Goal: Task Accomplishment & Management: Use online tool/utility

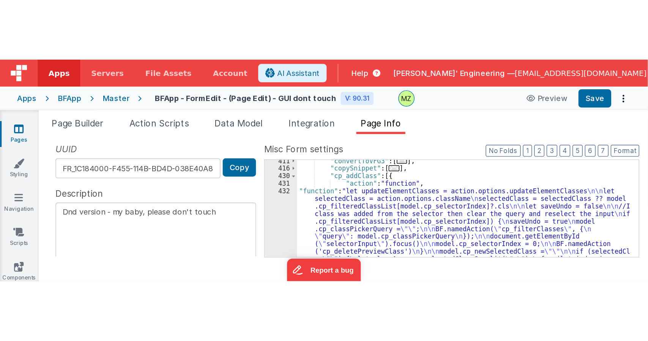
scroll to position [395, 0]
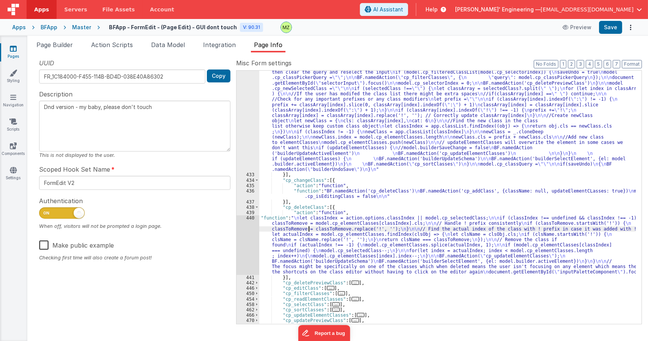
click at [308, 228] on div ""function" : "let updateElementClasses = action.options.updateElementClasses \n…" at bounding box center [447, 245] width 377 height 372
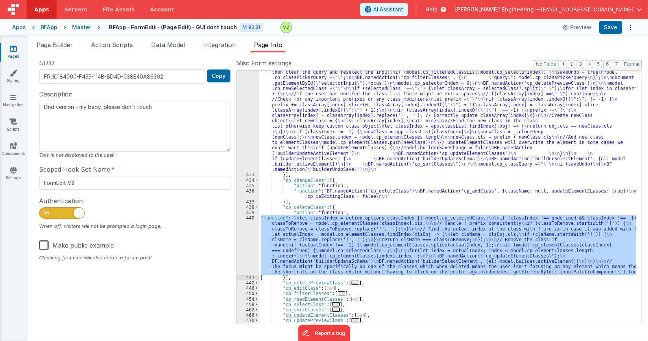
click at [249, 221] on div "440" at bounding box center [248, 244] width 23 height 59
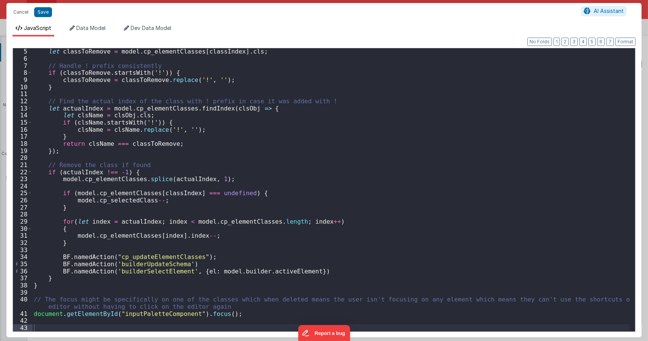
scroll to position [28, 0]
click at [278, 216] on div "let classToRemove = model . cp_elementClasses [ classIndex ] . cls ; // Handle …" at bounding box center [330, 196] width 597 height 297
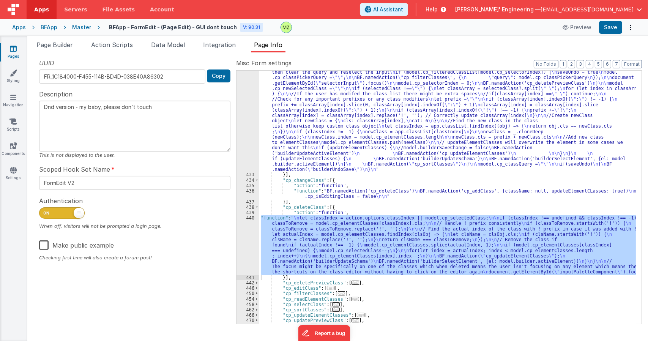
click at [307, 244] on div ""function" : "let updateElementClasses = action.options.updateElementClasses \n…" at bounding box center [447, 197] width 377 height 253
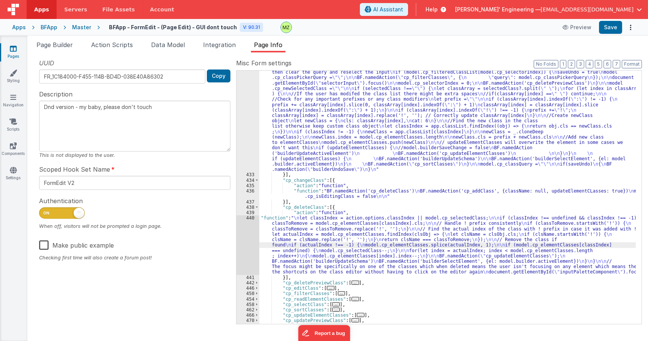
click at [255, 225] on div "440" at bounding box center [248, 244] width 23 height 59
click at [251, 215] on div "439" at bounding box center [248, 212] width 23 height 5
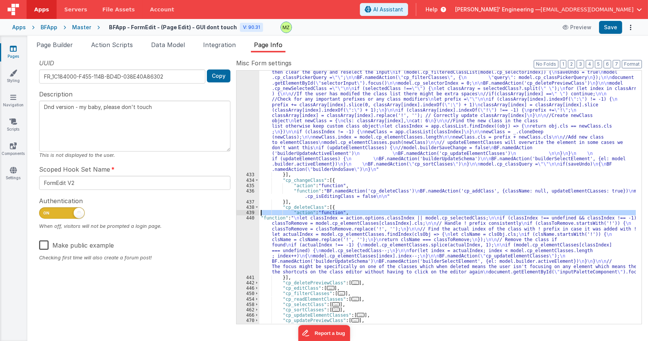
click at [250, 218] on div "440" at bounding box center [248, 244] width 23 height 59
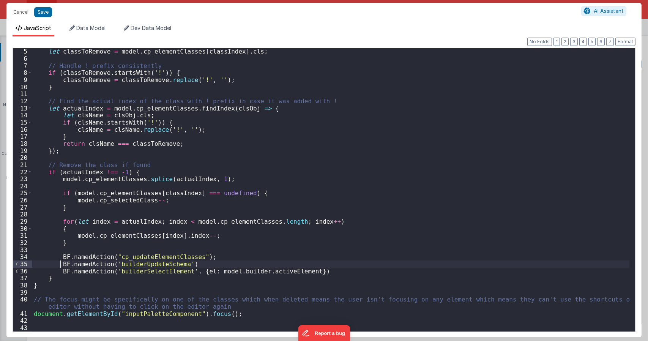
click at [59, 265] on div "let classToRemove = model . cp_elementClasses [ classIndex ] . cls ; // Handle …" at bounding box center [330, 196] width 597 height 297
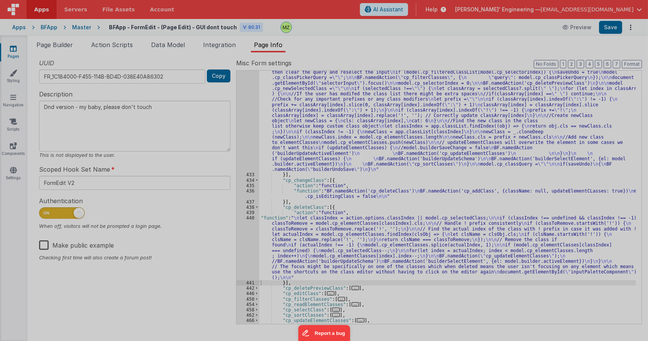
type textarea "Dnd version - my baby, please don't touch"
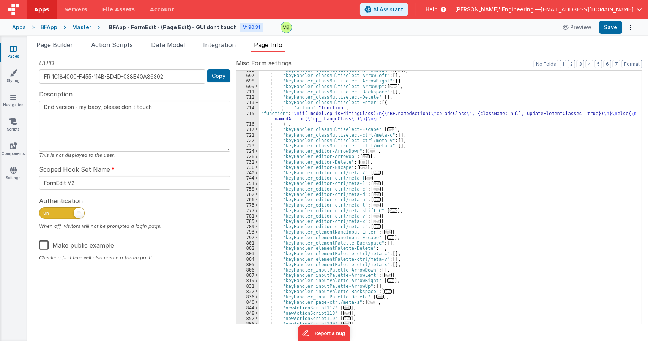
scroll to position [851, 0]
click at [376, 296] on span "..." at bounding box center [380, 297] width 8 height 4
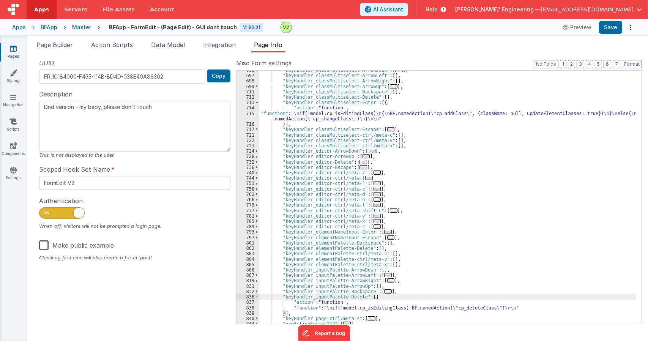
click at [451, 308] on div ""keyHandler_classMultiselect-ArrowDown" : [ ... ] , "keyHandler_classMultiselec…" at bounding box center [447, 200] width 377 height 264
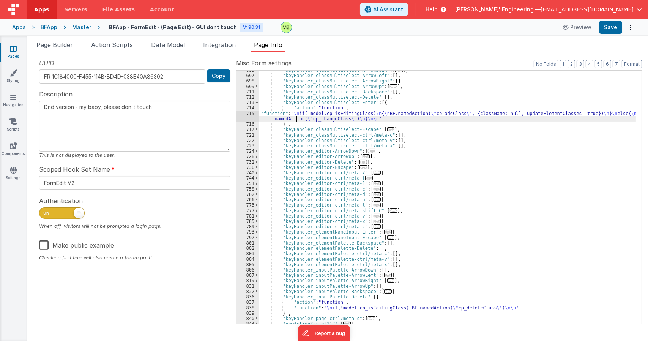
click at [297, 117] on div ""keyHandler_classMultiselect-ArrowDown" : [ ... ] , "keyHandler_classMultiselec…" at bounding box center [447, 200] width 377 height 264
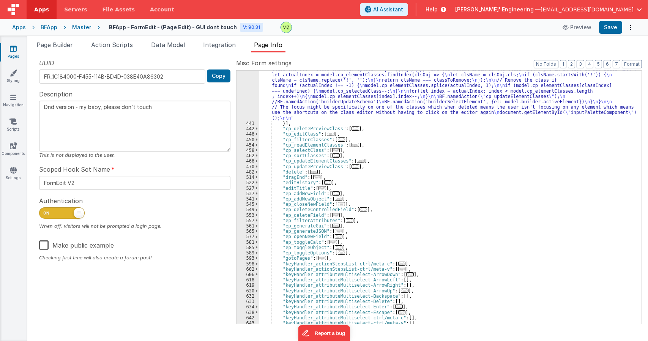
scroll to position [395, 0]
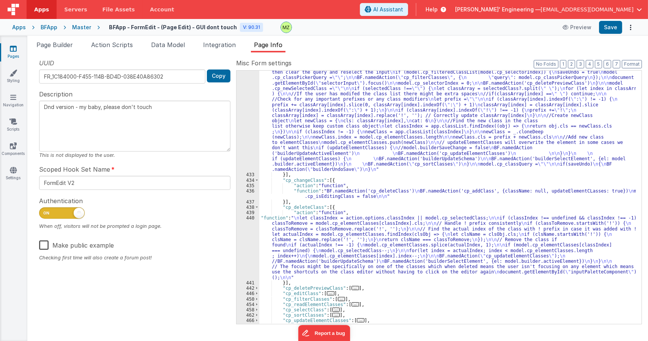
click at [339, 245] on div ""function" : "let updateElementClasses = action.options.updateElementClasses \n…" at bounding box center [447, 245] width 377 height 372
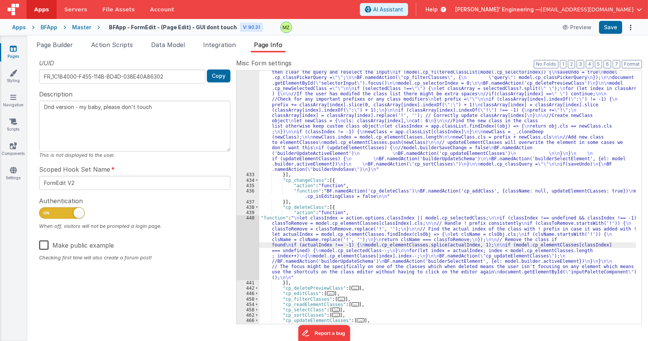
click at [248, 224] on div "440" at bounding box center [248, 247] width 23 height 65
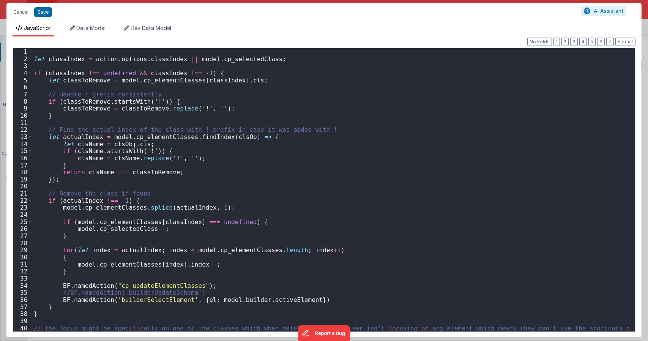
scroll to position [28, 0]
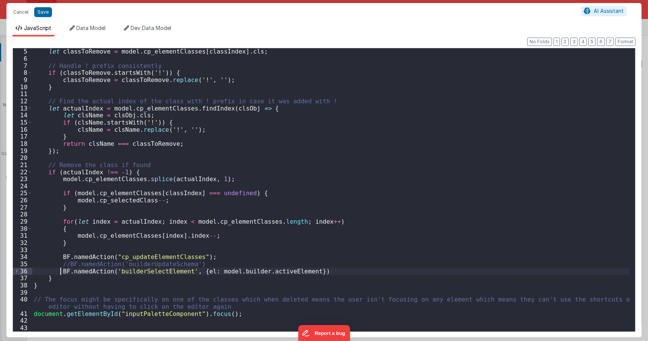
click at [59, 272] on div "let classToRemove = model . cp_elementClasses [ classIndex ] . cls ; // Handle …" at bounding box center [330, 196] width 597 height 297
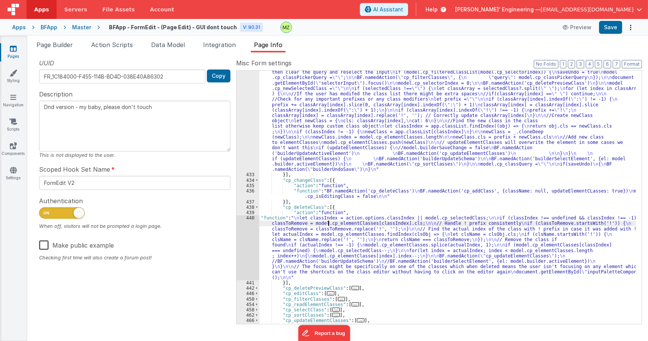
click at [328, 225] on div ""function" : "let updateElementClasses = action.options.updateElementClasses \n…" at bounding box center [447, 245] width 377 height 372
click at [246, 218] on div "440" at bounding box center [248, 247] width 23 height 65
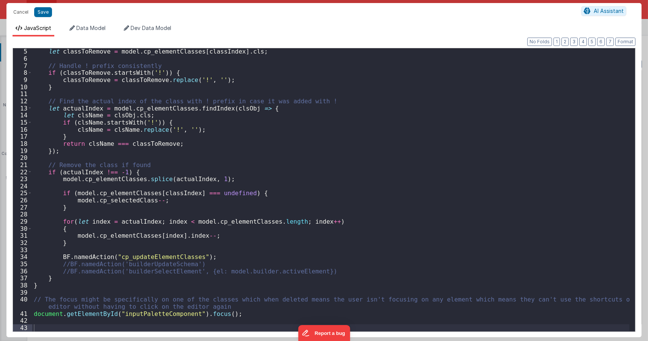
click at [209, 260] on div "let classToRemove = model . cp_elementClasses [ classIndex ] . cls ; // Handle …" at bounding box center [330, 196] width 597 height 297
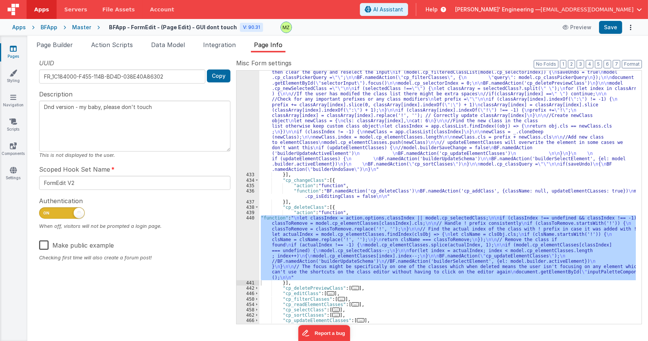
scroll to position [327, 0]
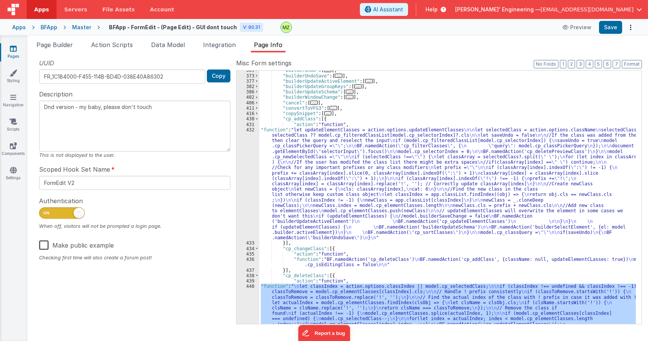
click at [308, 152] on div ""builderUndo" : [ ... ] , "builderUndoSave" : [ ... ] , "builderUpdateActiveEle…" at bounding box center [447, 230] width 377 height 324
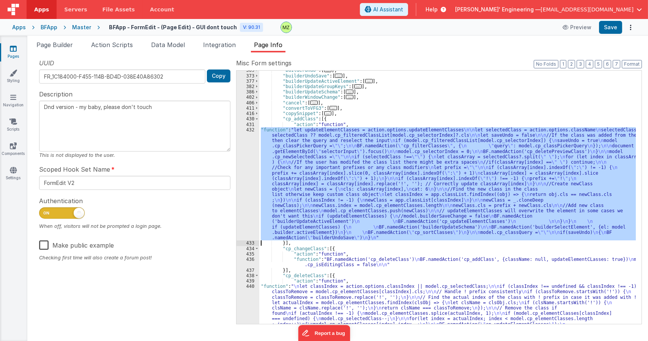
click at [248, 133] on div "432" at bounding box center [248, 184] width 23 height 114
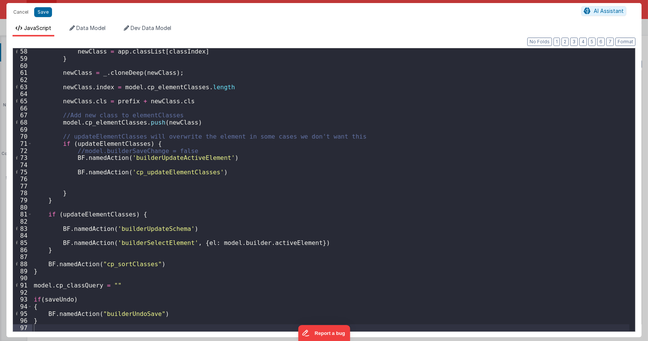
scroll to position [404, 0]
drag, startPoint x: 218, startPoint y: 159, endPoint x: 73, endPoint y: 160, distance: 145.4
click at [73, 160] on div "newClass = app . classList [ classIndex ] } newClass = _ . cloneDeep ( newClass…" at bounding box center [330, 196] width 597 height 297
click at [233, 156] on div "newClass = app . classList [ classIndex ] } newClass = _ . cloneDeep ( newClass…" at bounding box center [330, 196] width 597 height 297
drag, startPoint x: 227, startPoint y: 158, endPoint x: 74, endPoint y: 159, distance: 153.0
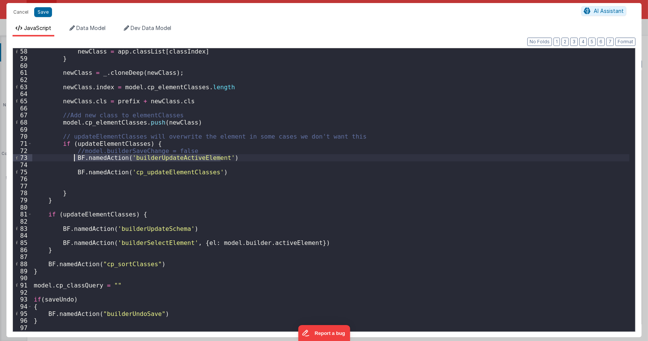
click at [74, 159] on div "newClass = app . classList [ classIndex ] } newClass = _ . cloneDeep ( newClass…" at bounding box center [330, 196] width 597 height 297
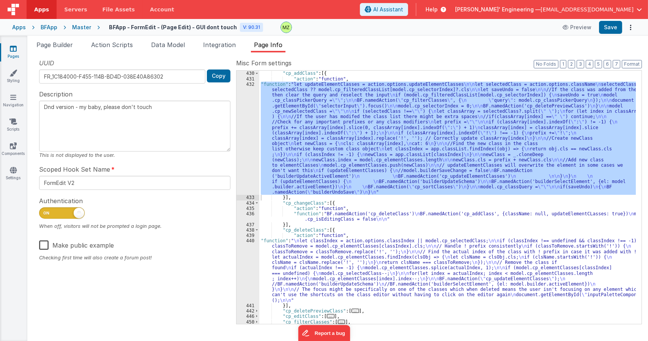
scroll to position [395, 0]
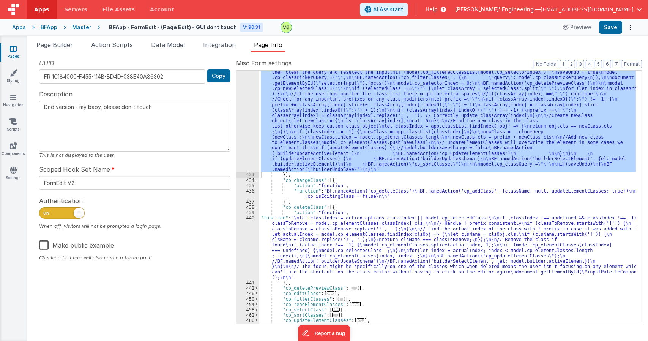
drag, startPoint x: 295, startPoint y: 251, endPoint x: 267, endPoint y: 235, distance: 31.6
click at [294, 251] on div ""function" : "let updateElementClasses = action.options.updateElementClasses \n…" at bounding box center [447, 245] width 377 height 372
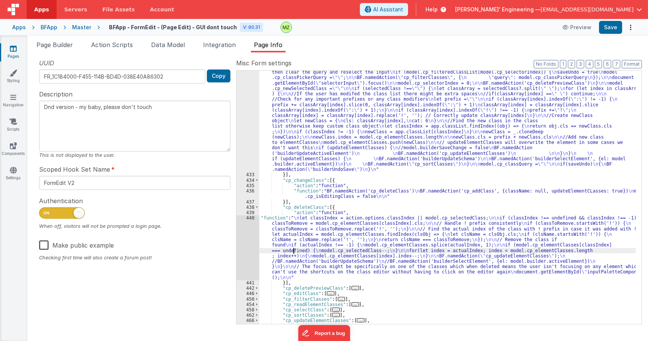
click at [246, 216] on div "440" at bounding box center [248, 247] width 23 height 65
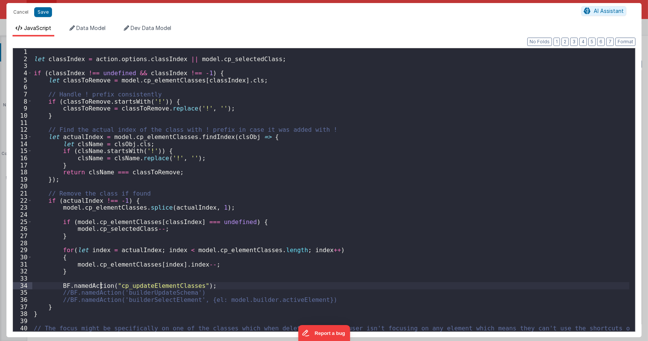
click at [99, 282] on div "let classIndex = action . options . classIndex || model . cp_selectedClass ; if…" at bounding box center [330, 200] width 597 height 305
click at [98, 278] on div "let classIndex = action . options . classIndex || model . cp_selectedClass ; if…" at bounding box center [330, 200] width 597 height 305
click at [35, 280] on div "let classIndex = action . options . classIndex || model . cp_selectedClass ; if…" at bounding box center [330, 200] width 597 height 305
click at [65, 300] on div "let classIndex = action . options . classIndex || model . cp_selectedClass ; if…" at bounding box center [330, 200] width 597 height 305
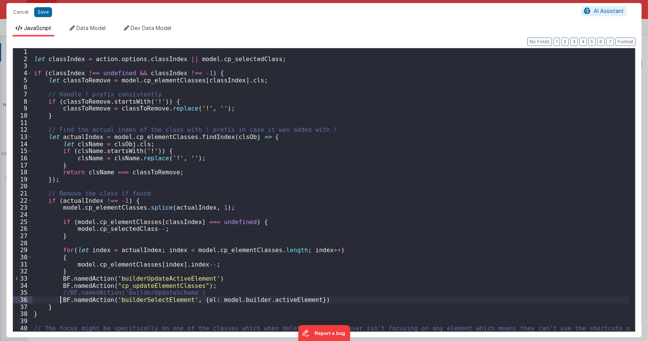
type textarea "Dnd version - my baby, please don't touch"
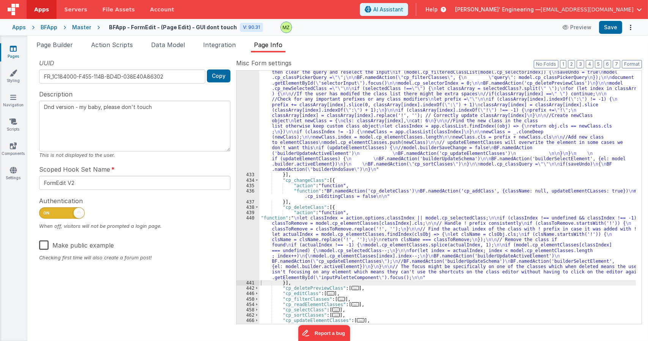
drag, startPoint x: 317, startPoint y: 225, endPoint x: 307, endPoint y: 227, distance: 9.8
click at [317, 225] on div ""function" : "let updateElementClasses = action.options.updateElementClasses \n…" at bounding box center [447, 245] width 377 height 372
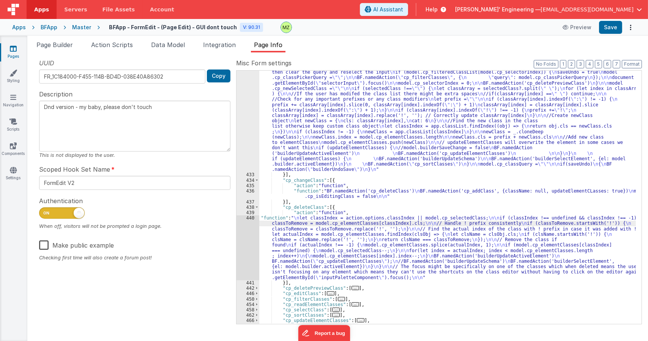
click at [251, 221] on div "440" at bounding box center [248, 247] width 23 height 65
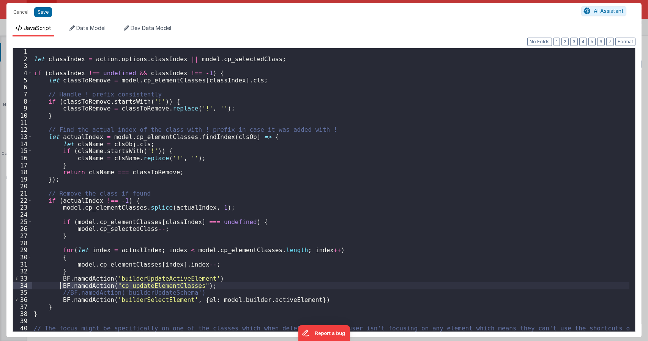
drag, startPoint x: 202, startPoint y: 286, endPoint x: 59, endPoint y: 287, distance: 142.4
click at [59, 287] on div "let classIndex = action . options . classIndex || model . cp_selectedClass ; if…" at bounding box center [330, 200] width 597 height 305
click at [84, 273] on div "let classIndex = action . options . classIndex || model . cp_selectedClass ; if…" at bounding box center [330, 200] width 597 height 305
paste textarea
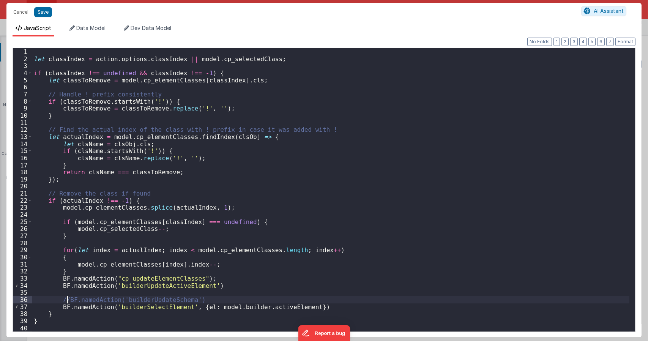
click at [68, 299] on div "let classIndex = action . options . classIndex || model . cp_selectedClass ; if…" at bounding box center [330, 200] width 597 height 305
type textarea "Dnd version - my baby, please don't touch"
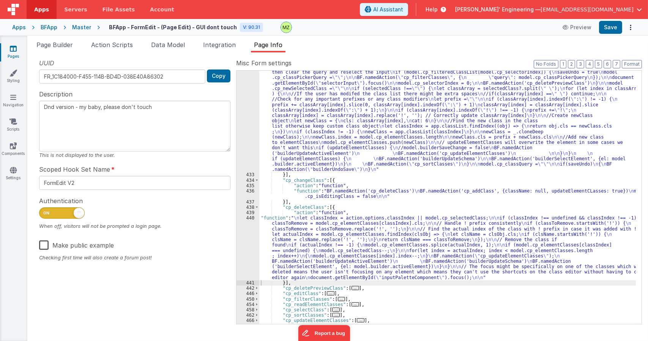
click at [358, 243] on div ""function" : "let updateElementClasses = action.options.updateElementClasses \n…" at bounding box center [447, 245] width 377 height 372
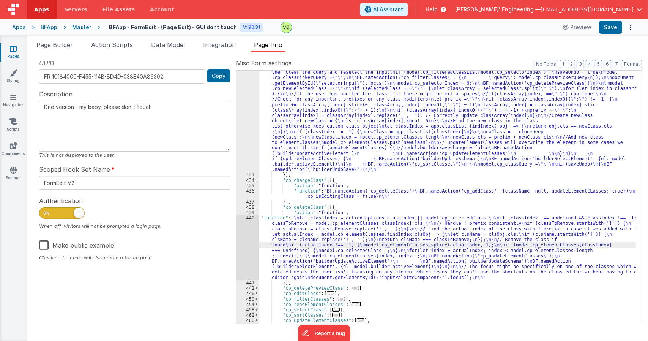
click at [250, 217] on div "440" at bounding box center [248, 247] width 23 height 65
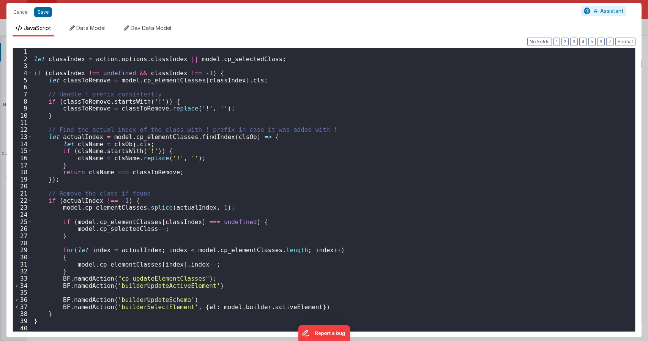
scroll to position [35, 0]
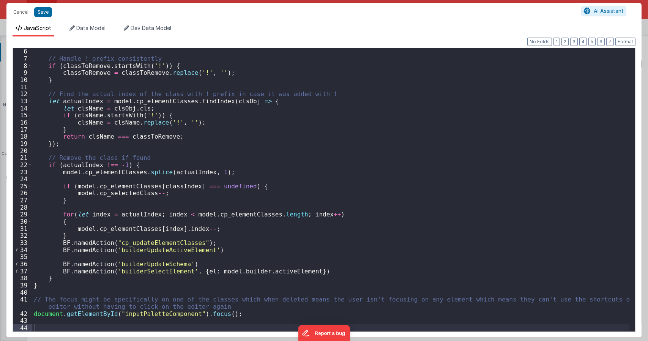
click at [59, 264] on div "// Handle ! prefix consistently if ( classToRemove . startsWith ( '!' )) { clas…" at bounding box center [330, 196] width 597 height 297
click at [207, 264] on div "Format 7 6 5 4 3 2 1 No Folds 6 7 8 9 10 11 12 13 14 15 16 17 18 19 20 21 22 23…" at bounding box center [324, 189] width 623 height 284
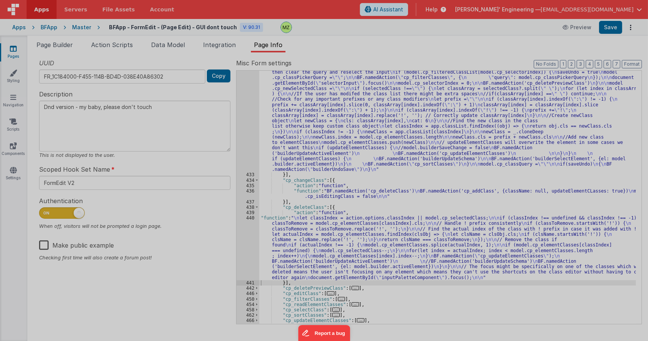
type textarea "Dnd version - my baby, please don't touch"
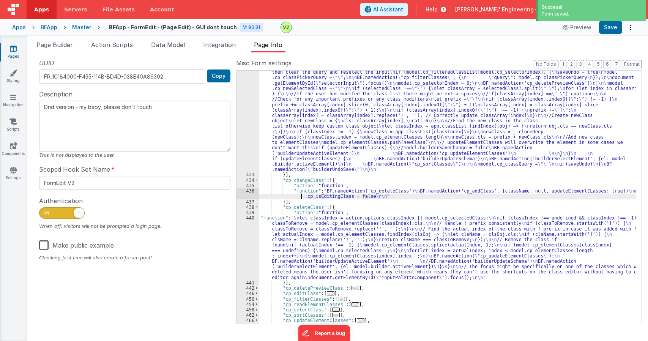
click at [289, 196] on div ""function" : "let updateElementClasses = action.options.updateElementClasses \n…" at bounding box center [447, 245] width 377 height 372
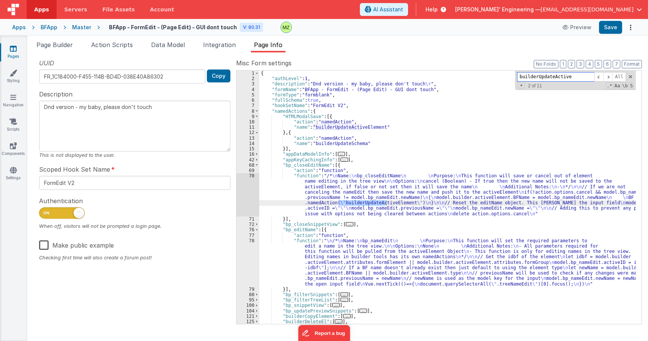
scroll to position [300, 0]
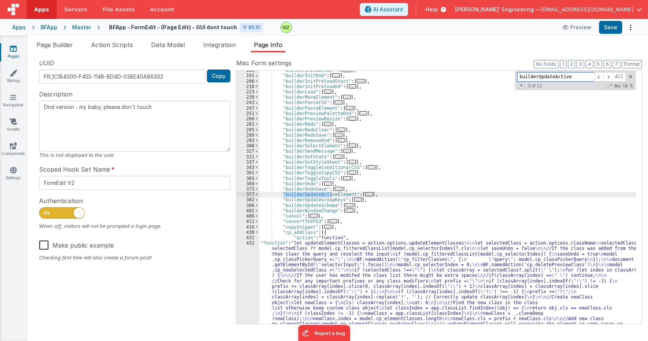
type input "builderUpdateActive"
click at [365, 195] on span "..." at bounding box center [369, 194] width 8 height 4
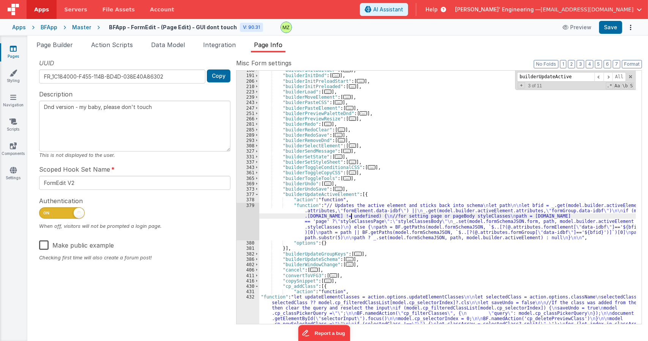
click at [352, 218] on div ""builderInitBuilder" : [ ... ] , "builderInitDnd" : [ ... ] , "builderInitPrelo…" at bounding box center [447, 254] width 377 height 372
click at [253, 209] on div "379" at bounding box center [248, 222] width 23 height 38
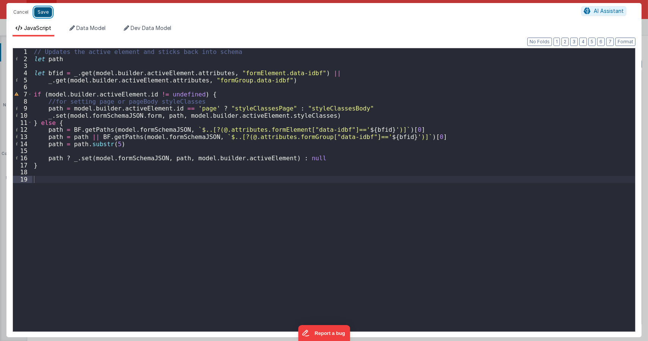
click at [43, 12] on button "Save" at bounding box center [43, 12] width 18 height 10
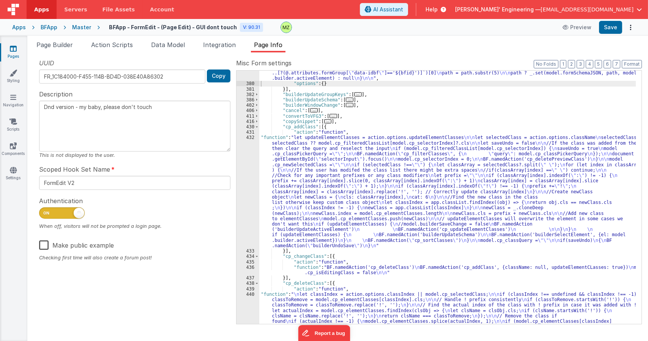
scroll to position [437, 0]
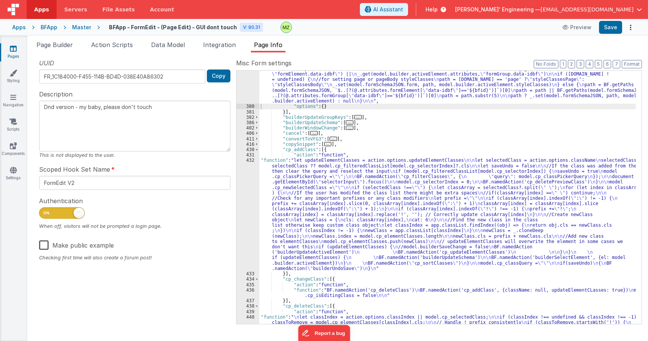
click at [308, 202] on div ""function" : "// Updates the active element and sticks back into schema \n let …" at bounding box center [447, 244] width 377 height 356
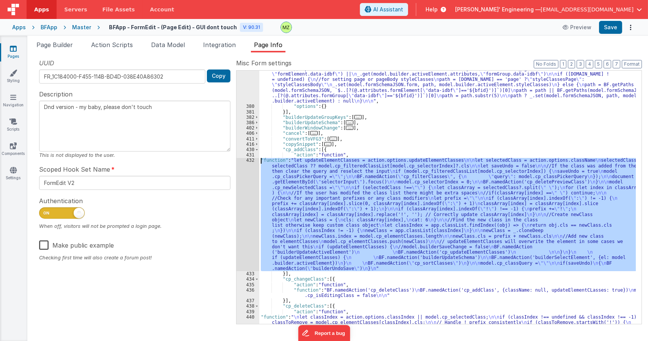
click at [248, 159] on div "432" at bounding box center [248, 215] width 23 height 114
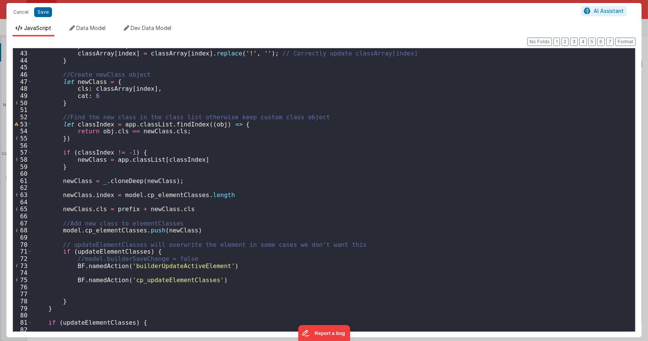
scroll to position [365, 0]
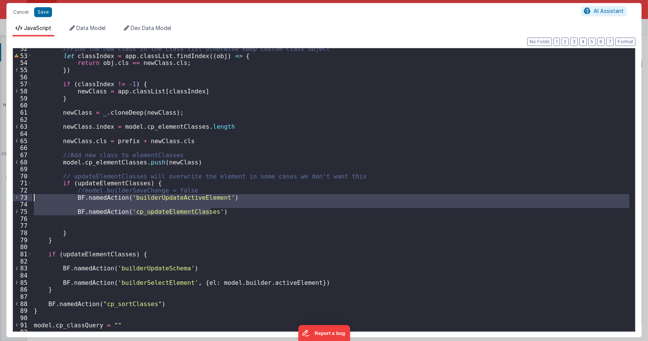
drag, startPoint x: 213, startPoint y: 212, endPoint x: 30, endPoint y: 198, distance: 183.6
click at [30, 198] on div "52 53 54 55 56 57 58 59 60 61 62 63 64 65 66 67 68 69 70 71 72 73 74 75 76 77 7…" at bounding box center [324, 190] width 623 height 284
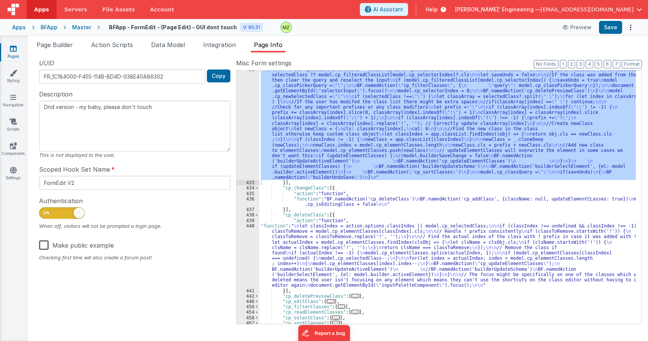
scroll to position [551, 0]
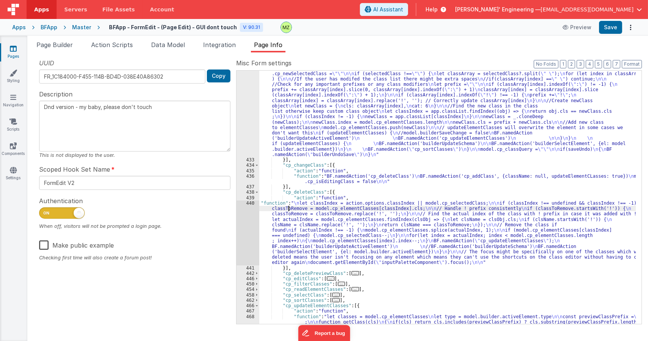
click at [290, 207] on div ""function" : "let updateElementClasses = action.options.updateElementClasses \n…" at bounding box center [447, 262] width 377 height 437
click at [251, 207] on div "440" at bounding box center [248, 232] width 23 height 65
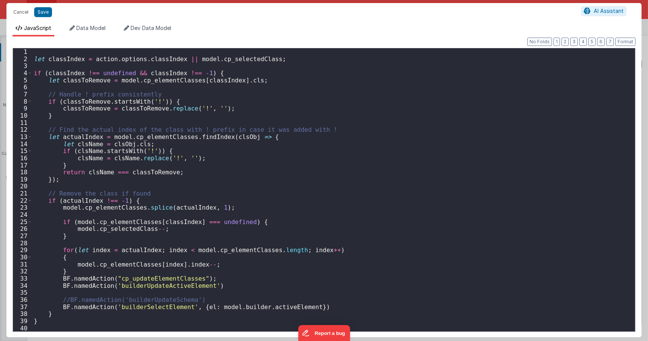
scroll to position [35, 0]
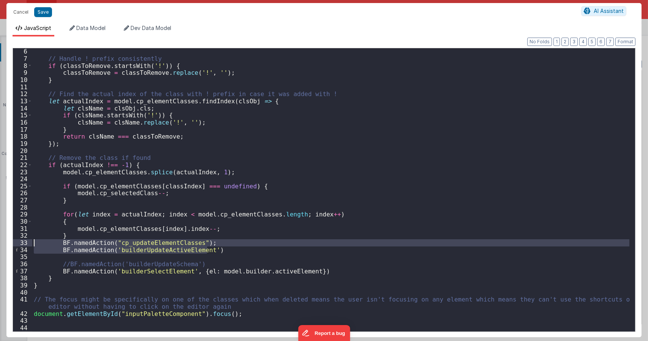
drag, startPoint x: 212, startPoint y: 251, endPoint x: 9, endPoint y: 242, distance: 202.2
click at [9, 242] on div "Format 7 6 5 4 3 2 1 No Folds 6 7 8 9 10 11 12 13 14 15 16 17 18 19 20 21 22 23…" at bounding box center [323, 186] width 635 height 301
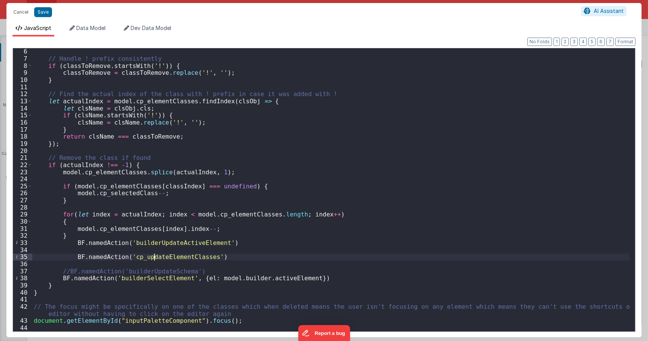
click at [155, 259] on div "// Handle ! prefix consistently if ( classToRemove . startsWith ( '!' )) { clas…" at bounding box center [330, 196] width 597 height 297
type textarea "Dnd version - my baby, please don't touch"
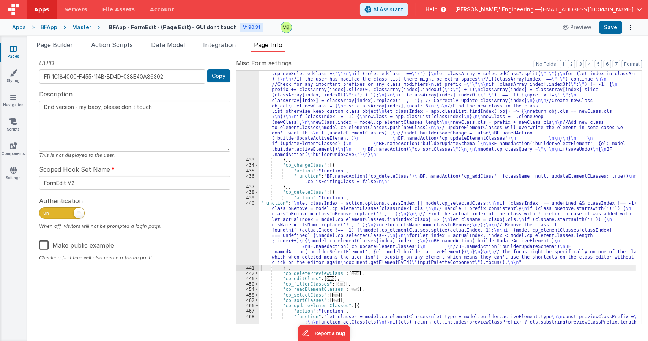
click at [331, 228] on div ""function" : "let updateElementClasses = action.options.updateElementClasses \n…" at bounding box center [447, 262] width 377 height 437
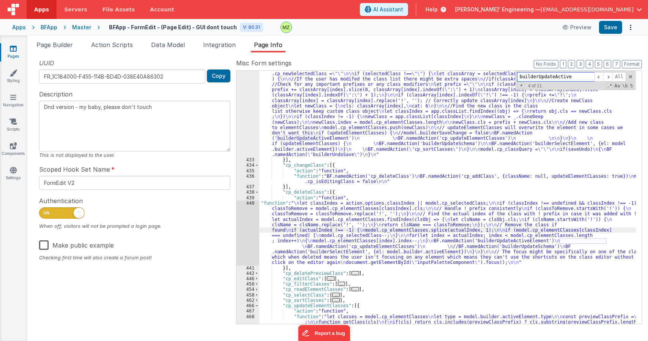
paste input "cp_updateElementClasses"
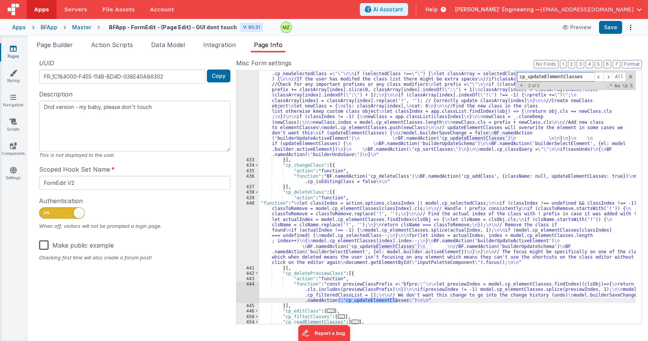
scroll to position [694, 0]
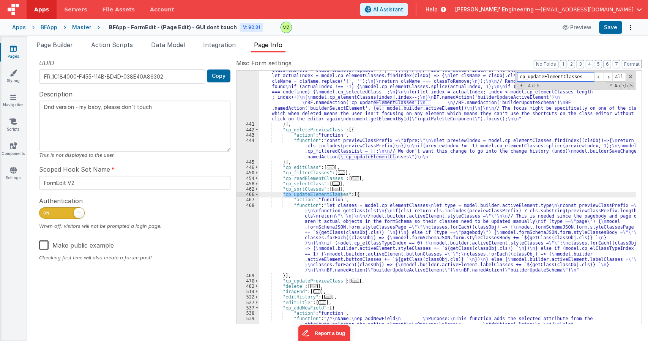
type input "cp_updateElementClasses"
click at [361, 213] on div ""function" : " \n let classIndex = action.options.classIndex || model.cp_select…" at bounding box center [447, 267] width 377 height 421
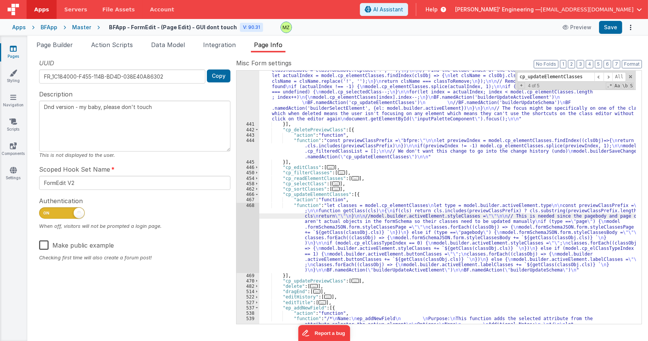
click at [253, 210] on div "468" at bounding box center [248, 238] width 23 height 70
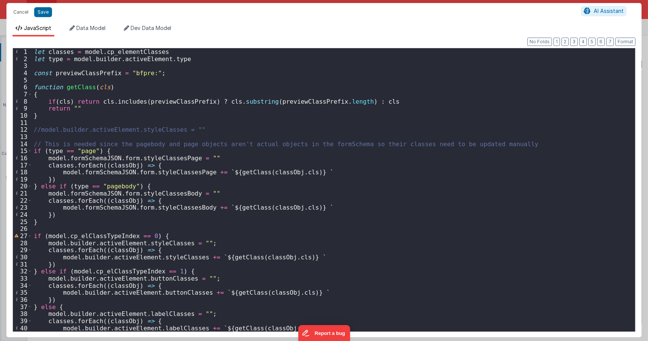
scroll to position [50, 0]
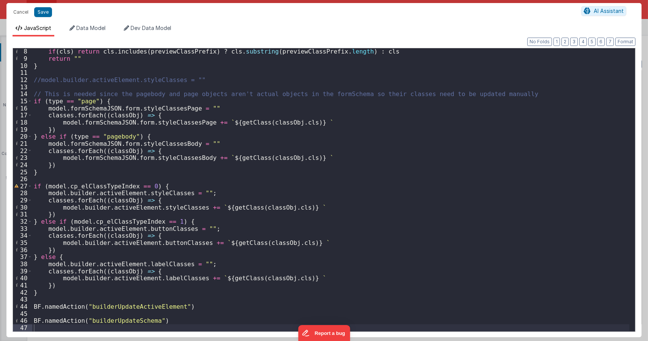
type textarea "Dnd version - my baby, please don't touch"
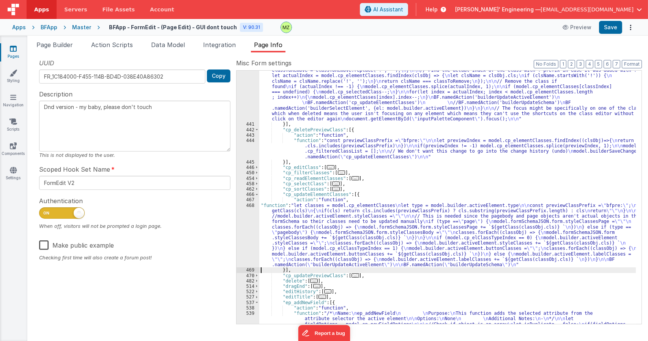
scroll to position [694, 0]
click at [307, 137] on div ""function" : " \n let classIndex = action.options.classIndex || model.cp_select…" at bounding box center [447, 267] width 377 height 421
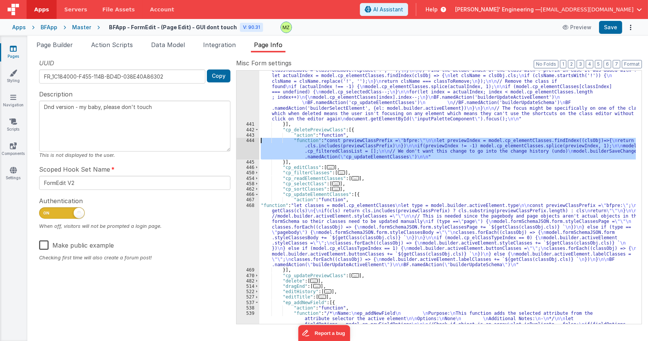
click at [250, 141] on div "444" at bounding box center [248, 149] width 23 height 22
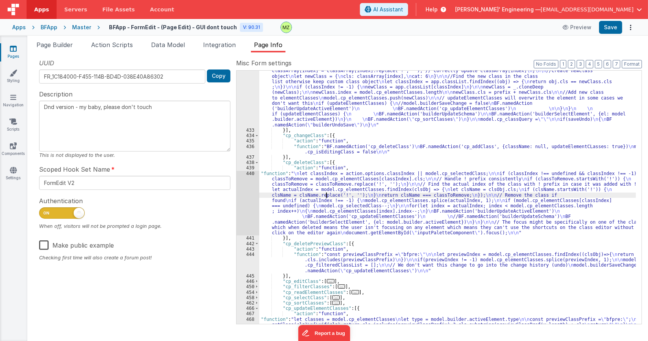
drag, startPoint x: 326, startPoint y: 195, endPoint x: 266, endPoint y: 188, distance: 60.8
click at [325, 195] on div ""function" : "let updateElementClasses = action.options.updateElementClasses \n…" at bounding box center [447, 229] width 377 height 431
click at [255, 177] on div "440" at bounding box center [248, 203] width 23 height 65
click at [251, 173] on div "440" at bounding box center [248, 203] width 23 height 65
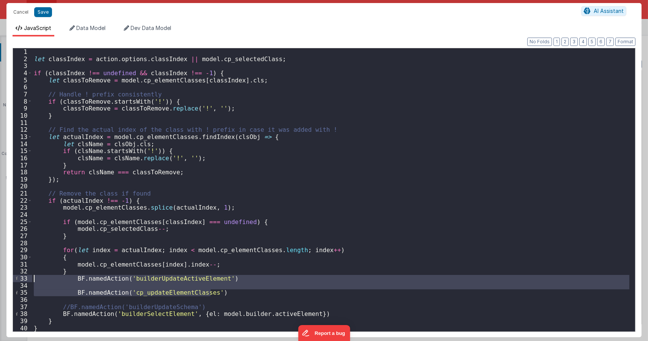
drag, startPoint x: 217, startPoint y: 292, endPoint x: 34, endPoint y: 279, distance: 183.5
click at [34, 279] on div "let classIndex = action . options . classIndex || model . cp_selectedClass ; if…" at bounding box center [330, 196] width 597 height 297
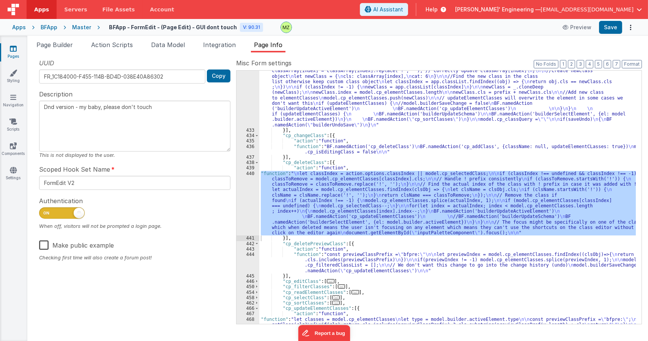
click at [297, 182] on div ""function" : "let updateElementClasses = action.options.updateElementClasses \n…" at bounding box center [447, 197] width 377 height 253
click at [251, 178] on div "440" at bounding box center [248, 203] width 23 height 65
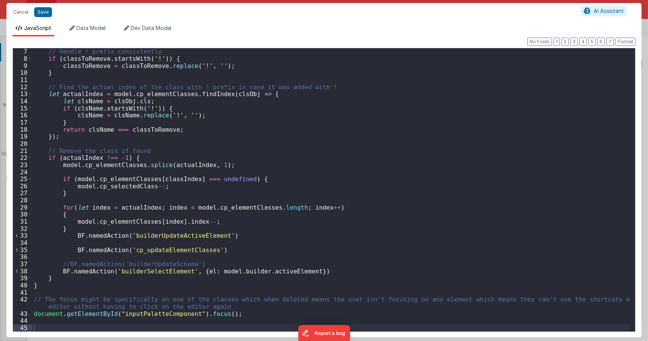
scroll to position [43, 0]
click at [59, 268] on div "// Handle ! prefix consistently if ( classToRemove . startsWith ( '!' )) { clas…" at bounding box center [330, 196] width 597 height 297
click at [131, 269] on div "// Handle ! prefix consistently if ( classToRemove . startsWith ( '!' )) { clas…" at bounding box center [330, 196] width 597 height 297
type textarea "Dnd version - my baby, please don't touch"
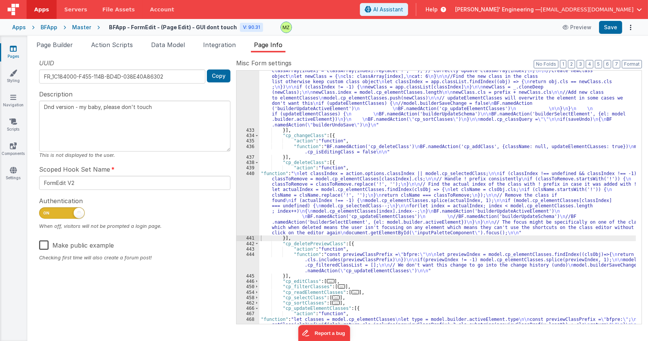
click at [323, 148] on div ""function" : "let updateElementClasses = action.options.updateElementClasses \n…" at bounding box center [447, 229] width 377 height 431
paste input "builderSelectElement"
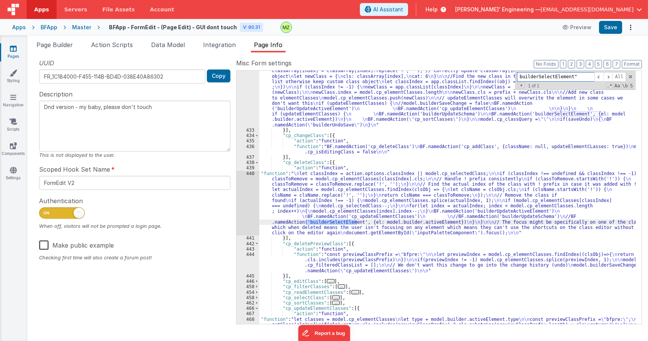
scroll to position [246, 0]
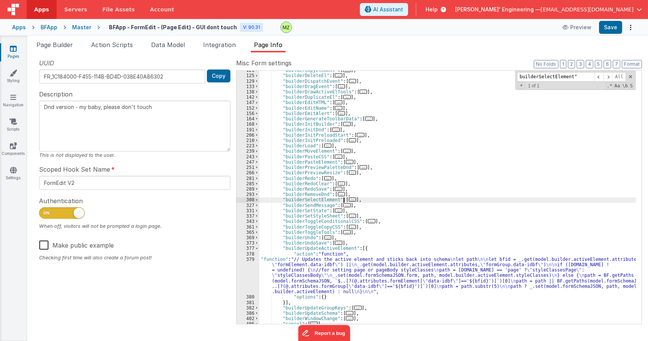
click at [349, 198] on span "..." at bounding box center [353, 199] width 8 height 4
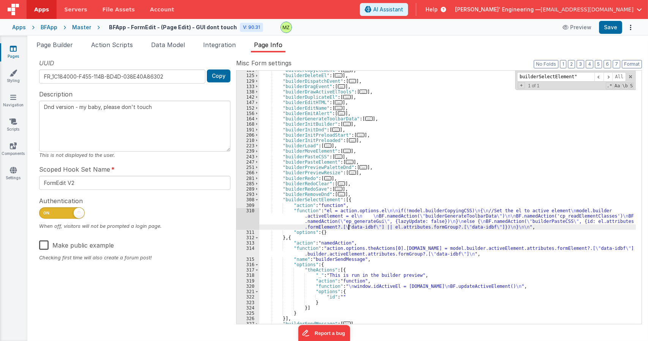
click at [348, 226] on div ""builderCopyElement" : [ ... ] , "builderDeleteEl" : [ ... ] , "builderDispatch…" at bounding box center [447, 200] width 377 height 264
click at [242, 209] on div "310" at bounding box center [248, 219] width 23 height 22
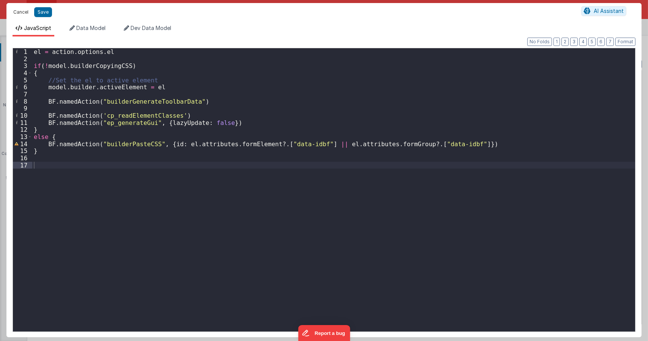
click at [26, 7] on button "Cancel" at bounding box center [20, 12] width 23 height 11
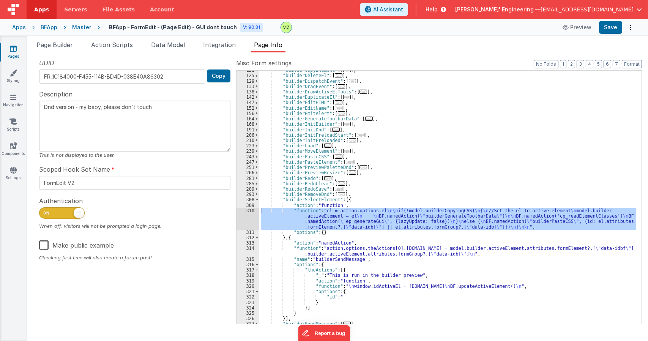
click at [409, 161] on div "Cancel Save AI Assistant JavaScript Data Model Dev Data Model Format 7 6 5 4 3 …" at bounding box center [324, 170] width 648 height 341
click at [390, 229] on div ""builderCopyElement" : [ ... ] , "builderDeleteEl" : [ ... ] , "builderDispatch…" at bounding box center [447, 197] width 377 height 253
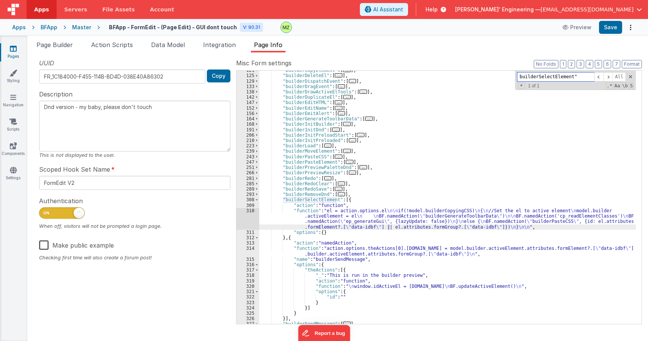
paste input
type input "builderSelectElement"
click at [374, 216] on div ""builderCopyElement" : [ ... ] , "builderDeleteEl" : [ ... ] , "builderDispatch…" at bounding box center [447, 200] width 377 height 264
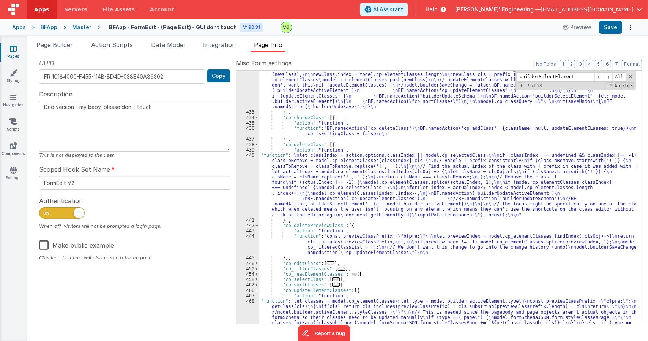
scroll to position [793, 0]
click at [300, 188] on div ""function" : "let updateElementClasses = action.options.updateElementClasses \n…" at bounding box center [447, 211] width 377 height 431
click at [248, 159] on div "440" at bounding box center [248, 185] width 23 height 65
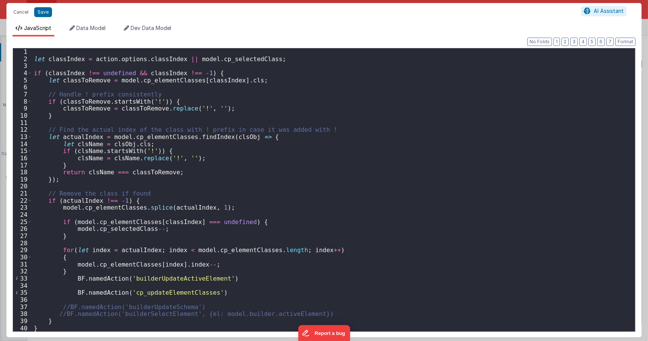
scroll to position [43, 0]
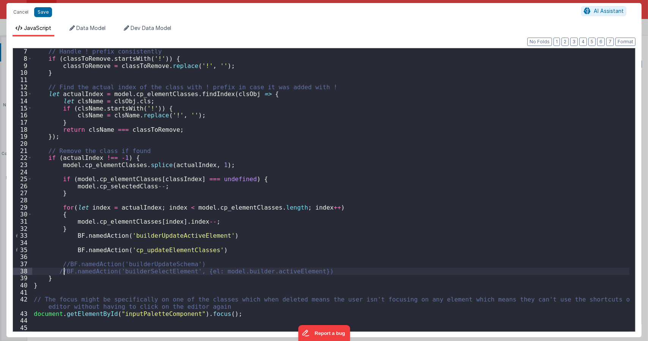
click at [62, 270] on div "// Handle ! prefix consistently if ( classToRemove . startsWith ( '!' )) { clas…" at bounding box center [330, 196] width 597 height 297
click at [195, 265] on div "// Handle ! prefix consistently if ( classToRemove . startsWith ( '!' )) { clas…" at bounding box center [330, 196] width 597 height 297
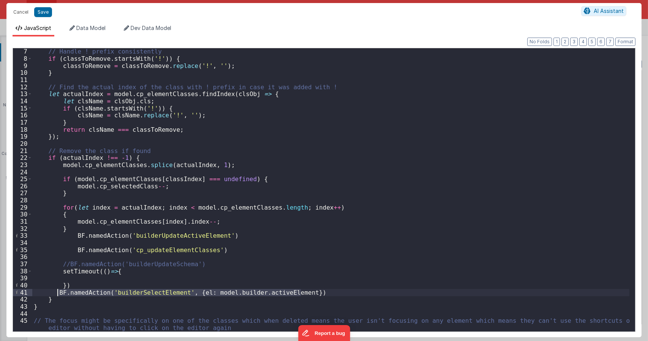
drag, startPoint x: 302, startPoint y: 290, endPoint x: 58, endPoint y: 294, distance: 243.8
click at [58, 294] on div "// Handle ! prefix consistently if ( classToRemove . startsWith ( '!' )) { clas…" at bounding box center [330, 196] width 597 height 297
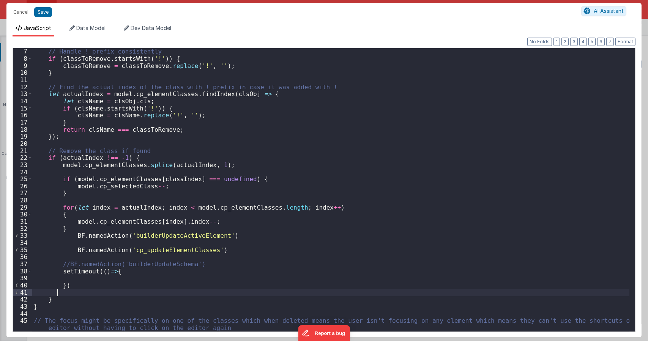
click at [77, 279] on div "// Handle ! prefix consistently if ( classToRemove . startsWith ( '!' )) { clas…" at bounding box center [330, 196] width 597 height 297
paste textarea
click at [65, 286] on div "// Handle ! prefix consistently if ( classToRemove . startsWith ( '!' )) { clas…" at bounding box center [330, 196] width 597 height 297
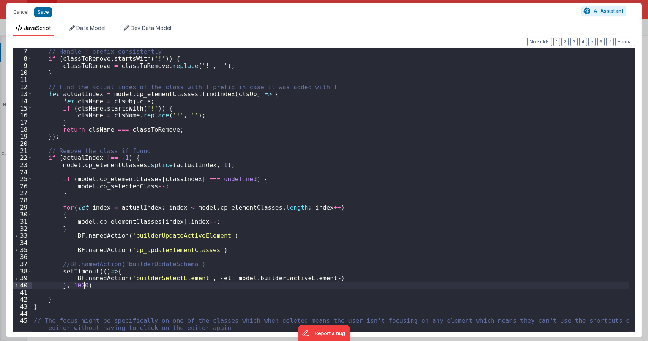
type textarea "Dnd version - my baby, please don't touch"
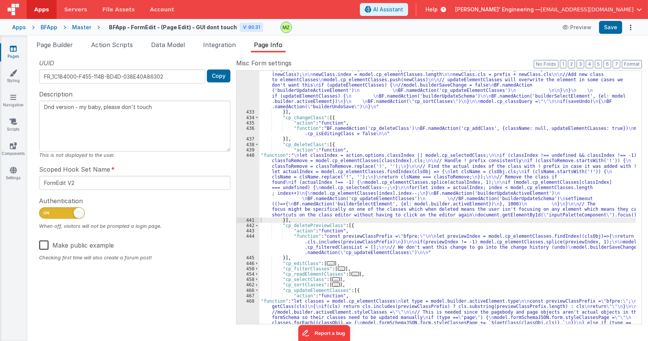
click at [351, 182] on div ""function" : "let updateElementClasses = action.options.updateElementClasses \n…" at bounding box center [447, 211] width 377 height 431
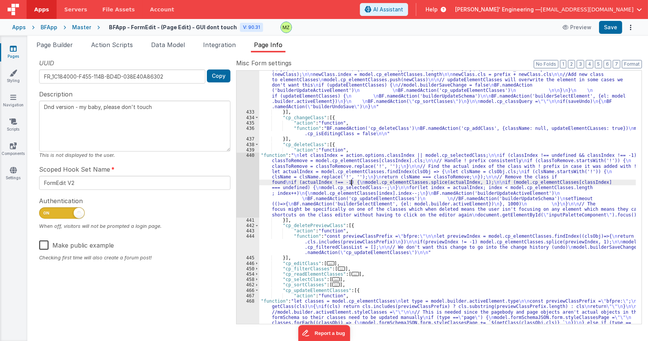
click at [253, 153] on div "440" at bounding box center [248, 185] width 23 height 65
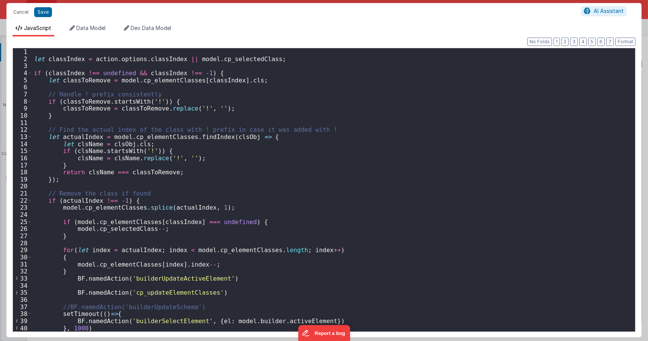
scroll to position [64, 0]
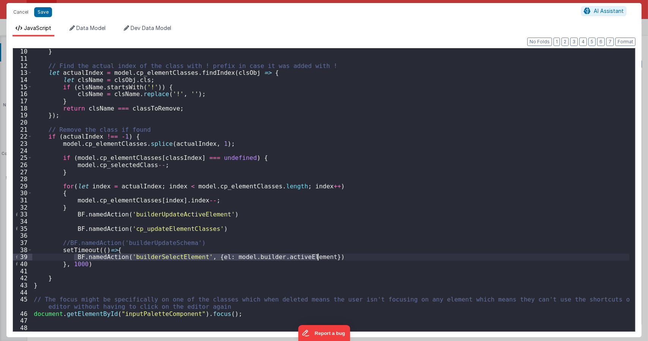
drag, startPoint x: 73, startPoint y: 257, endPoint x: 327, endPoint y: 258, distance: 253.7
click at [327, 258] on div "} // Find the actual index of the class with ! prefix in case it was added with…" at bounding box center [330, 196] width 597 height 297
click at [47, 291] on div "} // Find the actual index of the class with ! prefix in case it was added with…" at bounding box center [330, 196] width 597 height 297
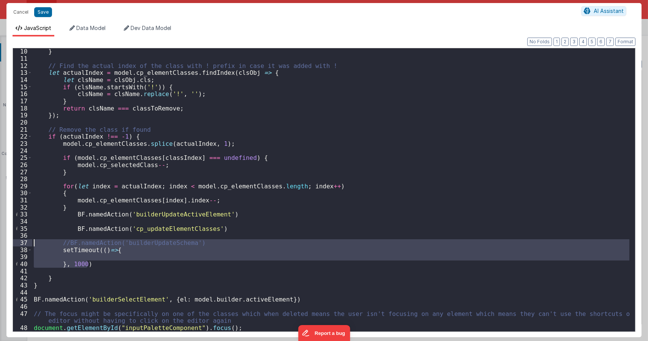
drag, startPoint x: 104, startPoint y: 265, endPoint x: 9, endPoint y: 243, distance: 97.5
click at [8, 243] on div "Format 7 6 5 4 3 2 1 No Folds 10 11 12 13 14 15 16 17 18 19 20 21 22 23 24 25 2…" at bounding box center [323, 186] width 635 height 301
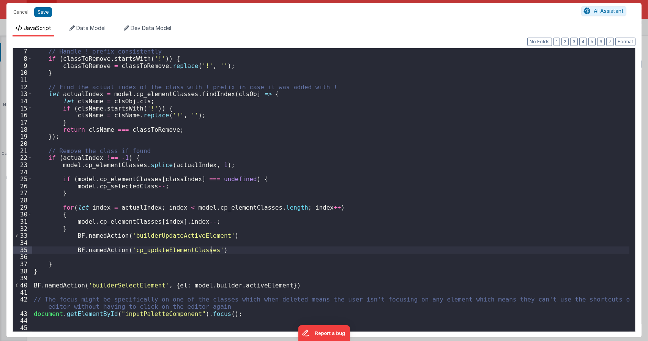
scroll to position [43, 0]
click at [35, 278] on div "// Handle ! prefix consistently if ( classToRemove . startsWith ( '!' )) { clas…" at bounding box center [330, 196] width 597 height 297
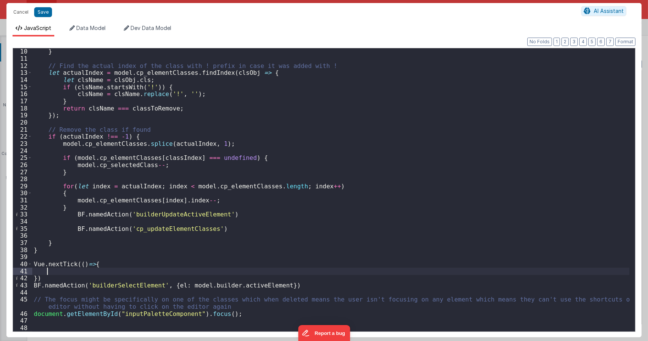
scroll to position [64, 0]
drag, startPoint x: 280, startPoint y: 287, endPoint x: 30, endPoint y: 286, distance: 249.9
click at [30, 286] on div "10 11 12 13 14 15 16 17 18 19 20 21 22 23 24 25 26 27 28 29 30 31 32 33 34 35 3…" at bounding box center [324, 190] width 623 height 284
click at [50, 269] on div "} // Find the actual index of the class with ! prefix in case it was added with…" at bounding box center [330, 196] width 597 height 297
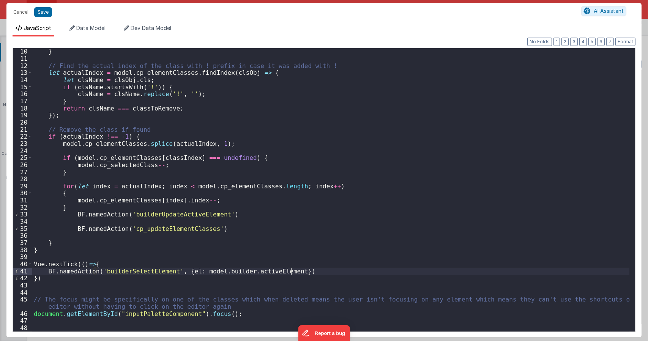
type textarea "Dnd version - my baby, please don't touch"
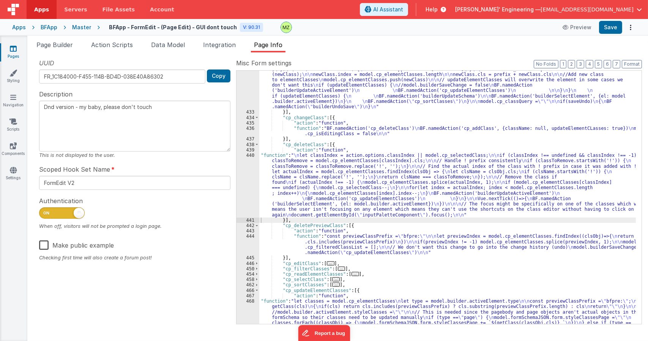
drag, startPoint x: 295, startPoint y: 180, endPoint x: 286, endPoint y: 177, distance: 9.2
click at [295, 179] on div ""function" : "let updateElementClasses = action.options.updateElementClasses \n…" at bounding box center [447, 211] width 377 height 431
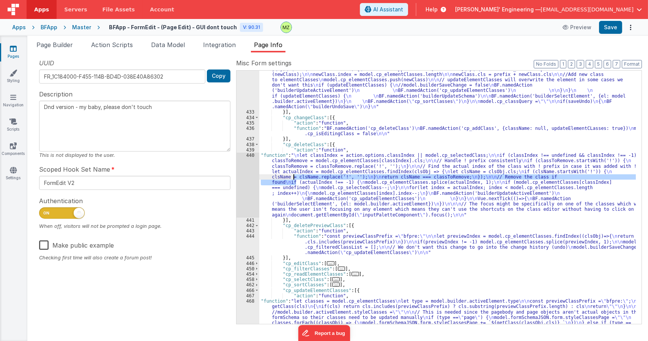
click at [246, 156] on div "440" at bounding box center [248, 185] width 23 height 65
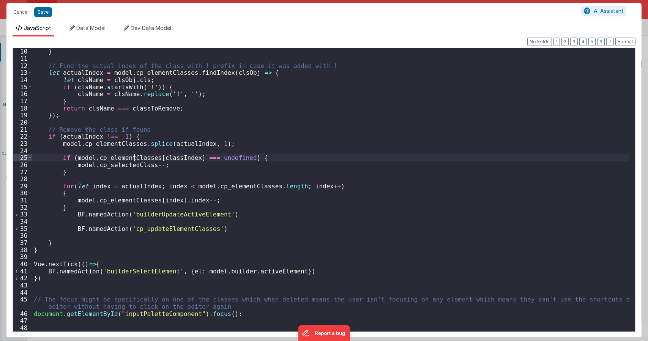
click at [134, 157] on div "} // Find the actual index of the class with ! prefix in case it was added with…" at bounding box center [330, 196] width 597 height 297
click at [223, 214] on div "} // Find the actual index of the class with ! prefix in case it was added with…" at bounding box center [330, 196] width 597 height 297
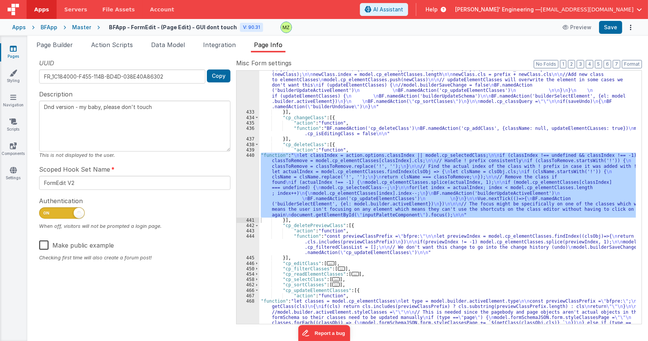
click at [318, 188] on div ""function" : "let updateElementClasses = action.options.updateElementClasses \n…" at bounding box center [447, 197] width 377 height 253
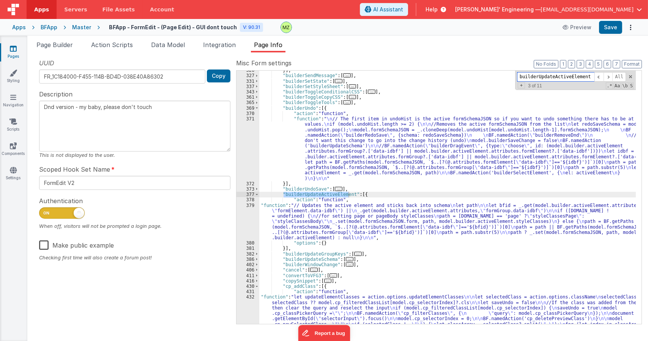
scroll to position [494, 0]
drag, startPoint x: 316, startPoint y: 221, endPoint x: 310, endPoint y: 212, distance: 10.9
click at [316, 221] on div "}] , "builderSendMessage" : [ ... ] , "builderSetState" : [ ... ] , "builderSet…" at bounding box center [447, 254] width 377 height 372
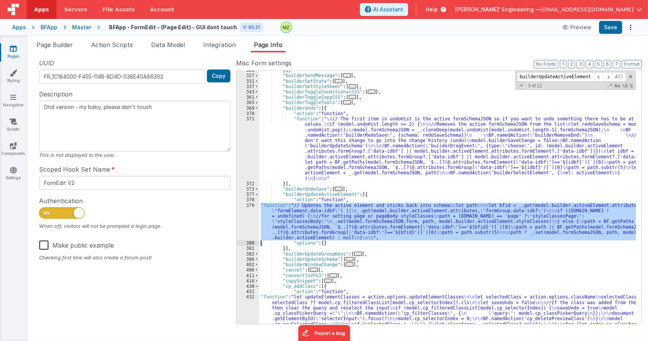
click at [245, 209] on div "379" at bounding box center [248, 222] width 23 height 38
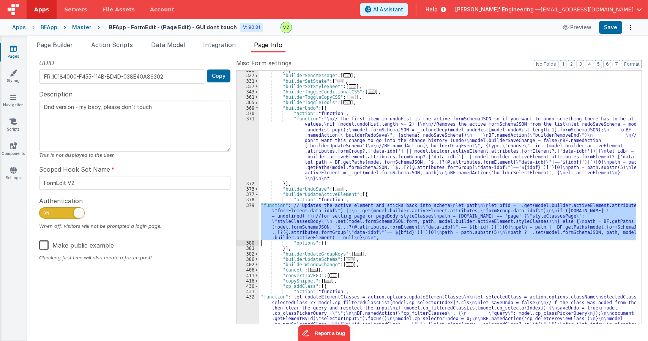
click at [403, 165] on div "}] , "builderSendMessage" : [ ... ] , "builderSetState" : [ ... ] , "builderSet…" at bounding box center [447, 254] width 377 height 372
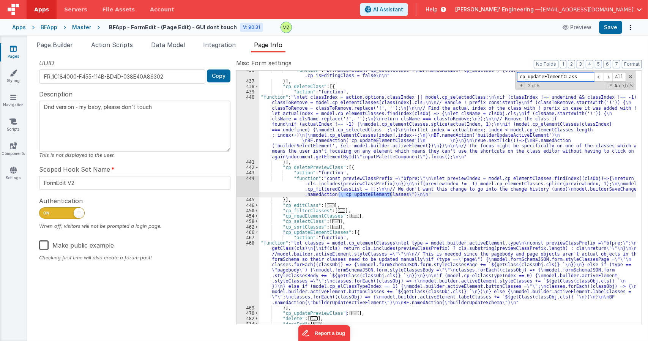
scroll to position [851, 0]
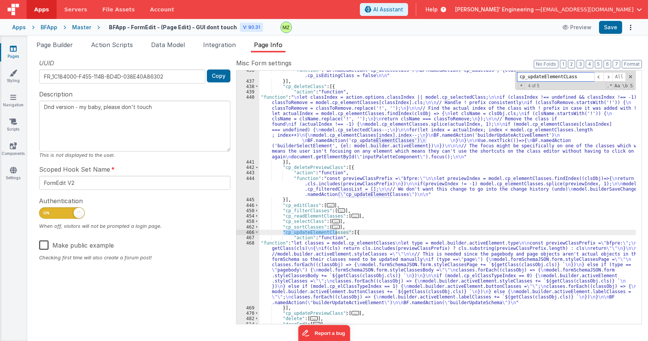
type input "cp_updateElementCLass"
drag, startPoint x: 293, startPoint y: 253, endPoint x: 278, endPoint y: 250, distance: 15.1
click at [293, 254] on div ""function" : "BF.namedAction('cp_deleteClass') \n BF.namedAction('cp_addClass',…" at bounding box center [447, 203] width 377 height 270
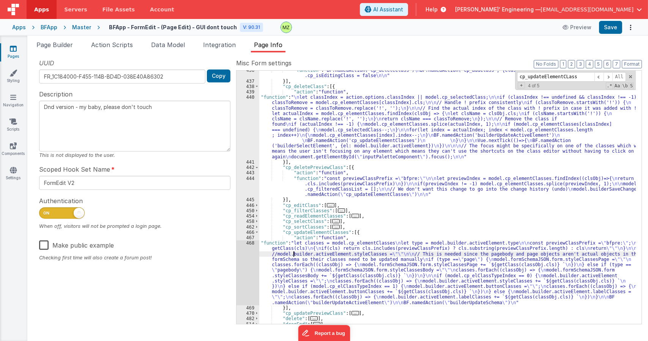
click at [254, 247] on div "468" at bounding box center [248, 272] width 23 height 65
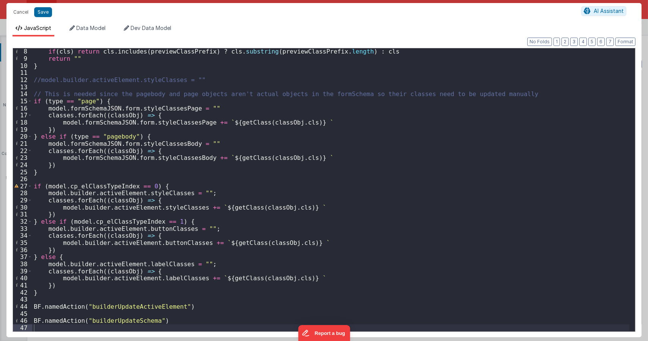
scroll to position [50, 0]
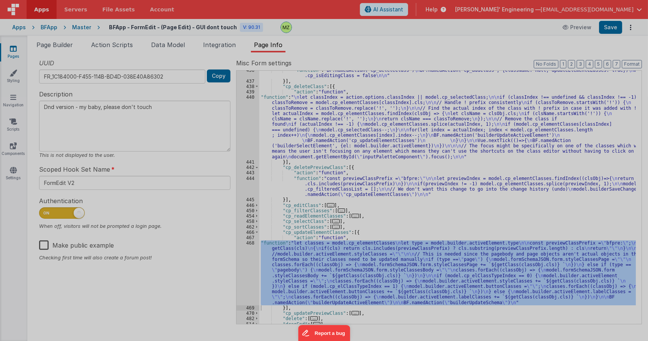
click at [210, 293] on div "Format 7 6 5 4 3 2 1 No Folds" at bounding box center [324, 181] width 623 height 284
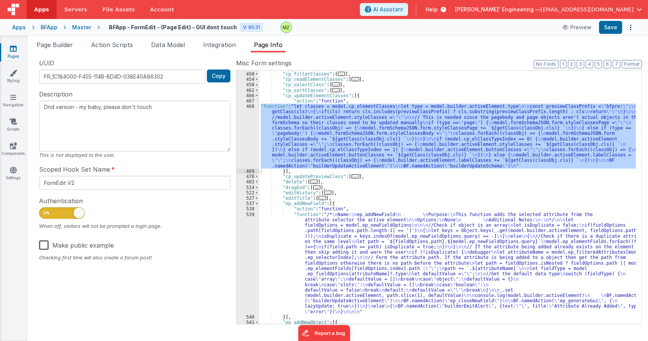
scroll to position [987, 0]
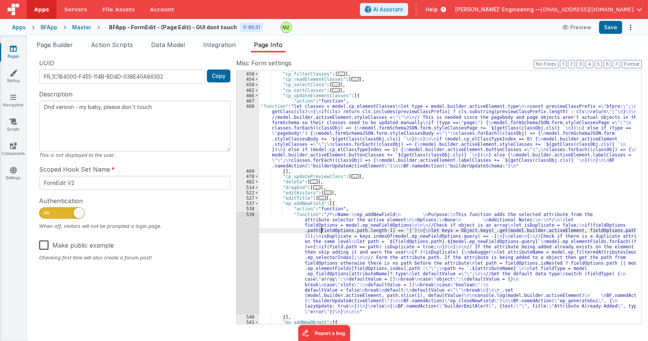
click at [320, 231] on div ""cp_editClass" : [ ... ] , "cp_filterClasses" : [ ... ] , "cp_readElementClasse…" at bounding box center [447, 198] width 377 height 264
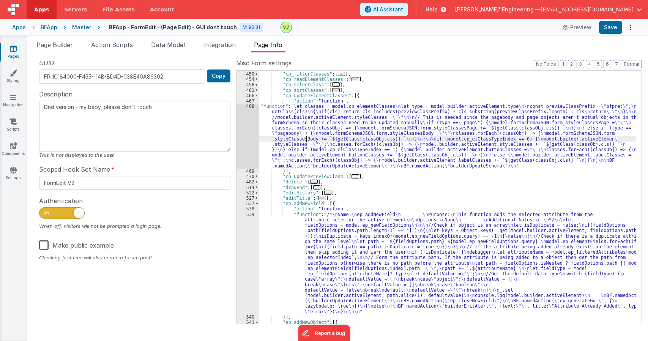
click at [306, 141] on div ""cp_editClass" : [ ... ] , "cp_filterClasses" : [ ... ] , "cp_readElementClasse…" at bounding box center [447, 198] width 377 height 264
click at [249, 113] on div "468" at bounding box center [248, 136] width 23 height 65
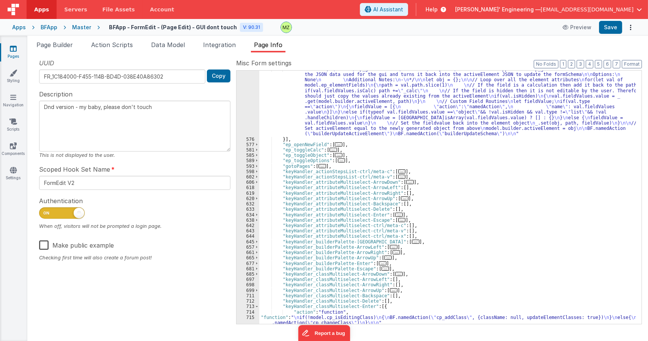
scroll to position [1306, 0]
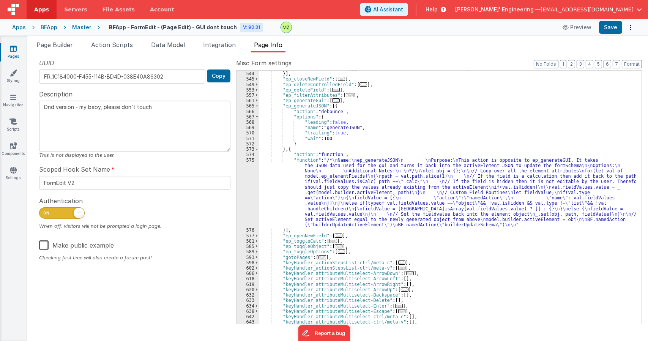
click at [307, 215] on div ""function" : "/* \n Name: \n ep_addNewObject \n \n Purpose: \n This action adds…" at bounding box center [447, 171] width 377 height 318
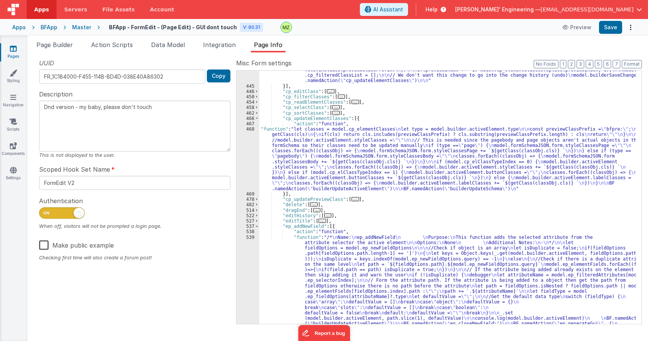
scroll to position [828, 0]
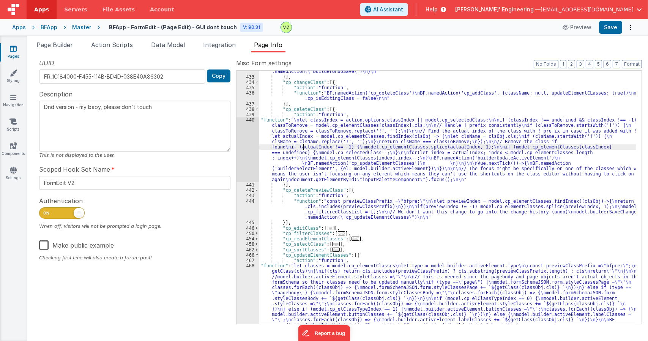
click at [303, 147] on div ""function" : "let updateElementClasses = action.options.updateElementClasses \n…" at bounding box center [447, 176] width 377 height 431
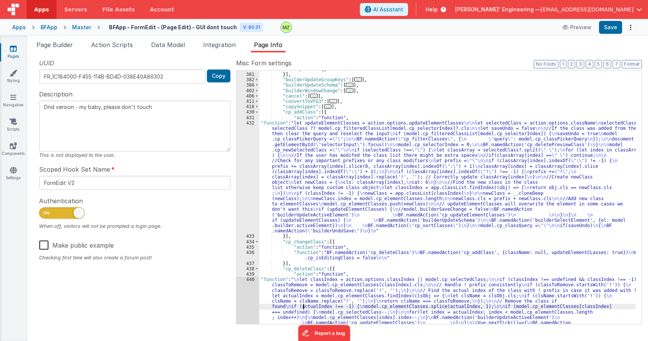
scroll to position [646, 0]
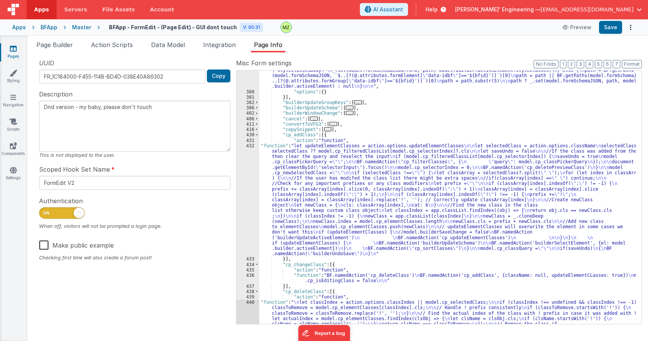
click at [283, 156] on div ""function" : "// Updates the active element and sticks back into schema \n let …" at bounding box center [447, 229] width 377 height 356
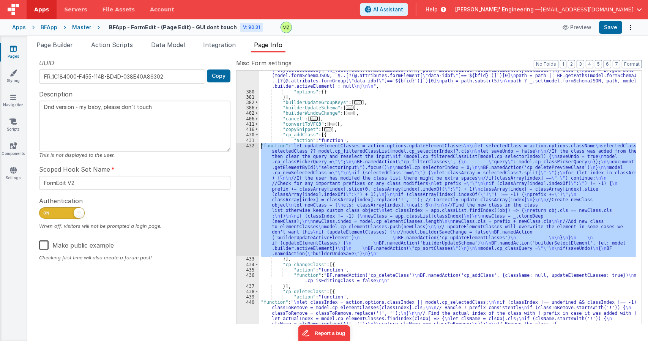
click at [248, 146] on div "432" at bounding box center [248, 200] width 23 height 114
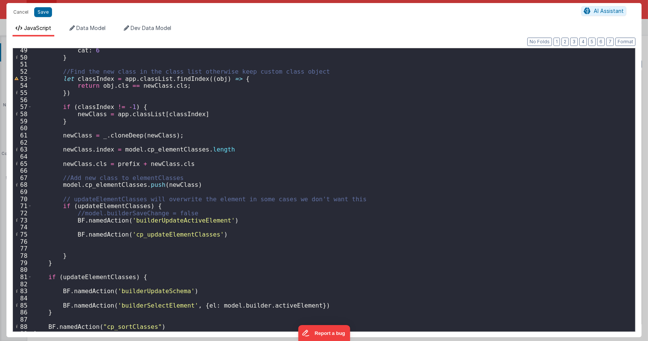
scroll to position [404, 0]
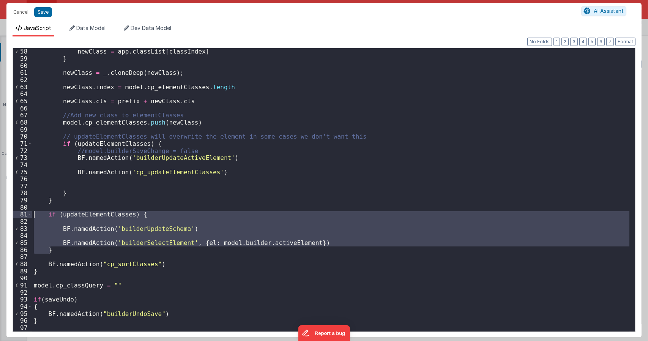
drag, startPoint x: 62, startPoint y: 253, endPoint x: 5, endPoint y: 214, distance: 68.9
click at [5, 214] on div "Cancel Save AI Assistant JavaScript Data Model Dev Data Model Format 7 6 5 4 3 …" at bounding box center [324, 170] width 648 height 341
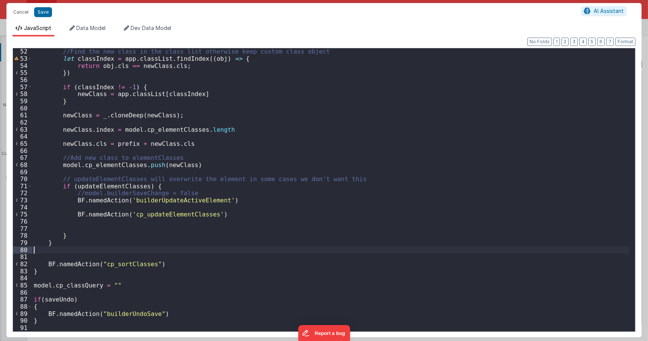
scroll to position [354, 0]
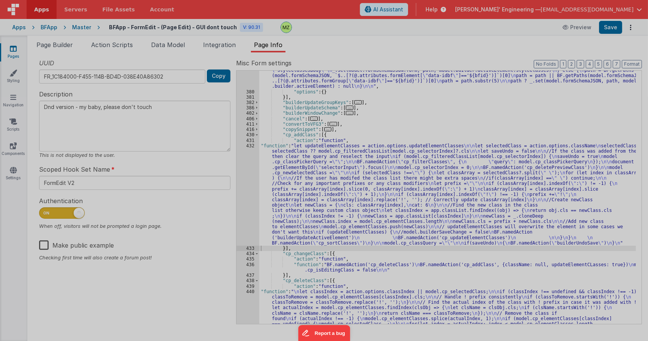
type textarea "Dnd version - my baby, please don't touch"
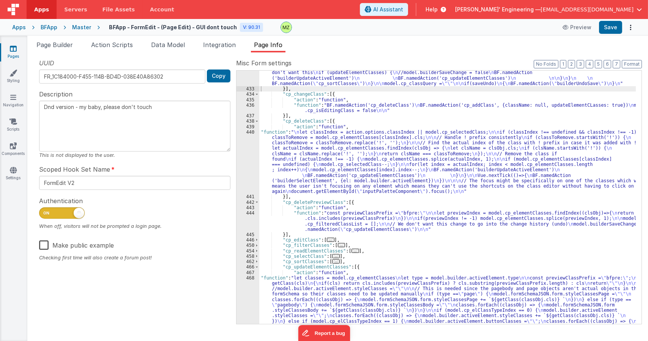
scroll to position [873, 0]
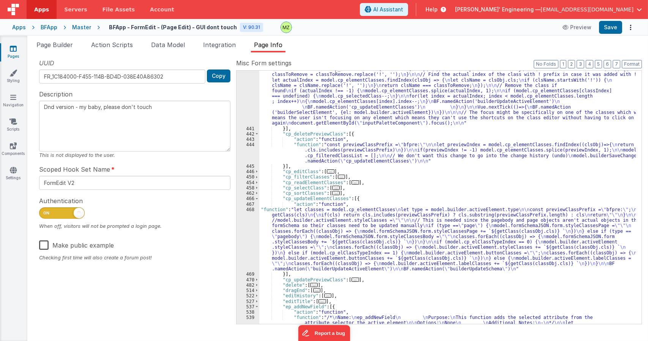
click at [309, 215] on div ""function" : " \n let classIndex = action.options.classIndex || model.cp_select…" at bounding box center [447, 271] width 377 height 421
click at [251, 207] on div "468" at bounding box center [248, 239] width 23 height 65
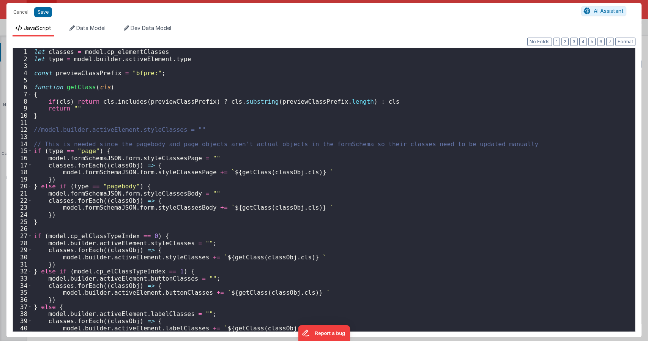
scroll to position [50, 0]
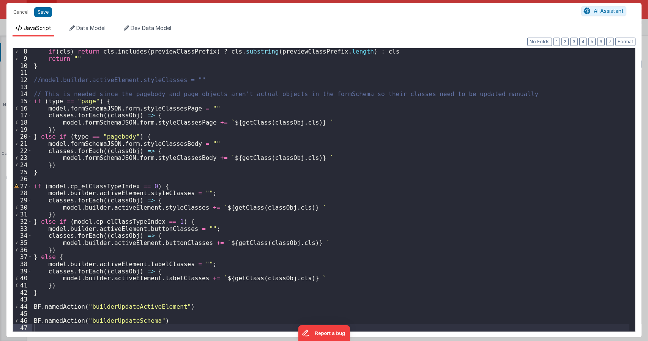
click at [172, 321] on div "if ( cls ) return cls . includes ( previewClassPrefix ) ? cls . substring ( pre…" at bounding box center [330, 196] width 597 height 297
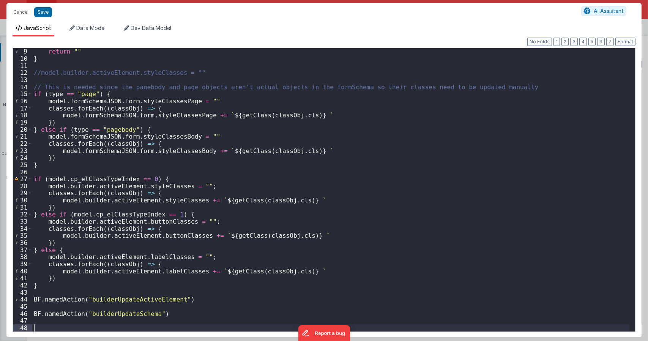
scroll to position [92, 0]
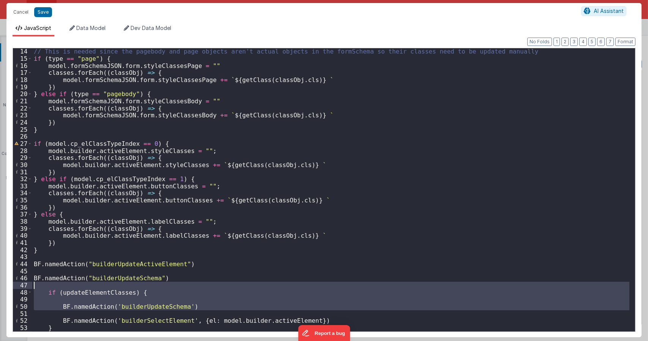
drag, startPoint x: 192, startPoint y: 311, endPoint x: 21, endPoint y: 288, distance: 172.8
click at [21, 288] on div "14 15 16 17 18 19 20 21 22 23 24 25 26 27 28 29 30 31 32 33 34 35 36 37 38 39 4…" at bounding box center [324, 190] width 623 height 284
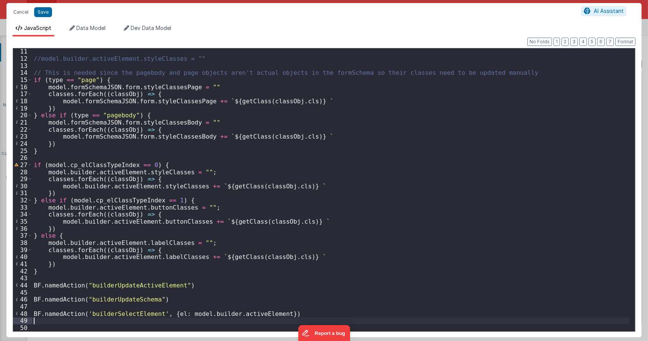
scroll to position [64, 0]
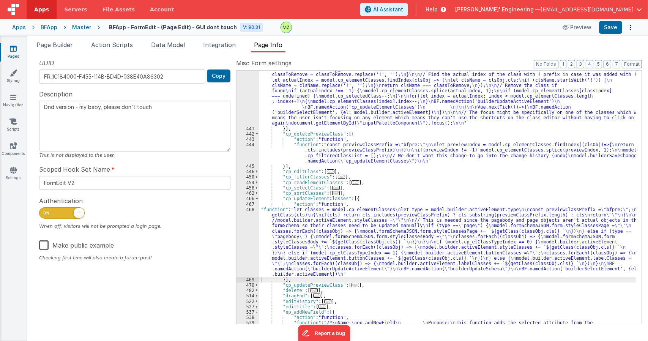
drag, startPoint x: 300, startPoint y: 168, endPoint x: 312, endPoint y: 167, distance: 12.2
click at [300, 167] on div ""function" : " \n let classIndex = action.options.classIndex || model.cp_select…" at bounding box center [447, 271] width 377 height 421
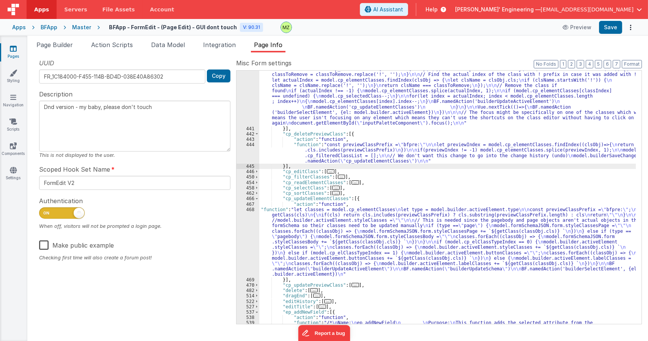
type textarea "Dnd version - my baby, please don't touch"
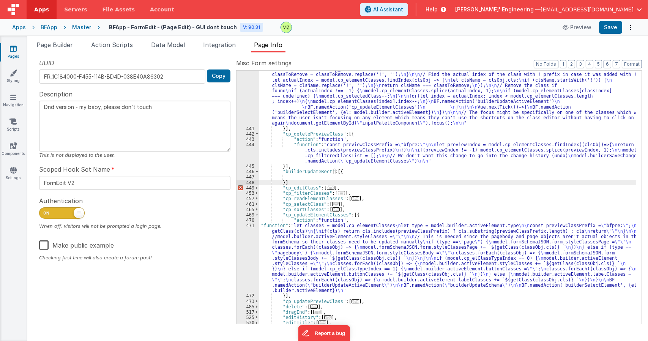
type textarea "Dnd version - my baby, please don't touch"
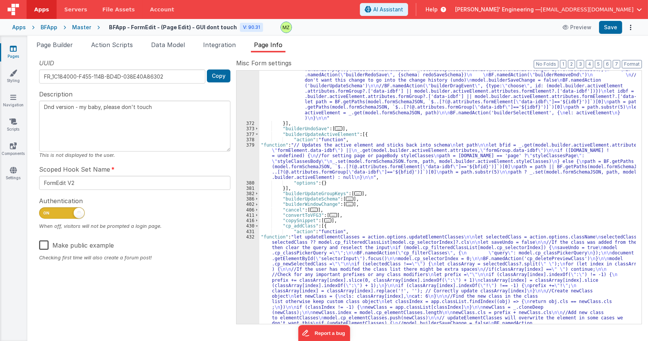
scroll to position [735, 0]
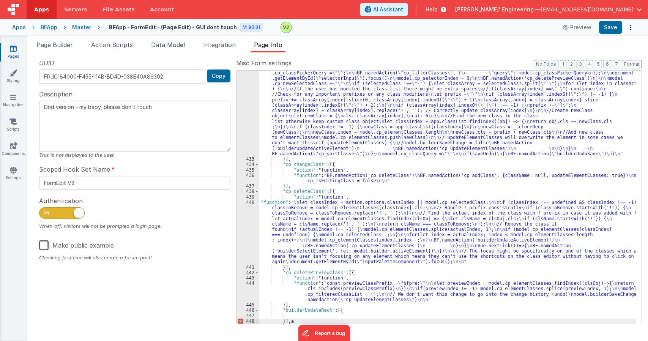
type textarea "Dnd version - my baby, please don't touch"
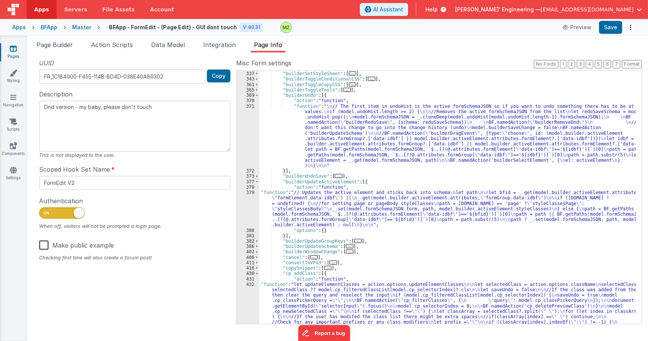
scroll to position [530, 0]
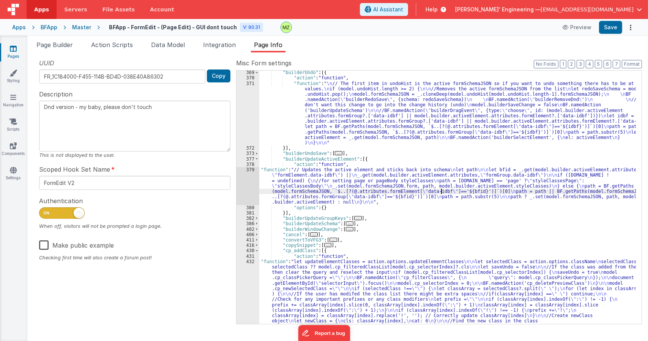
click at [440, 193] on div ""builderUndo" : [{ "action" : "function" , "function" : " \n // The first item …" at bounding box center [447, 250] width 377 height 361
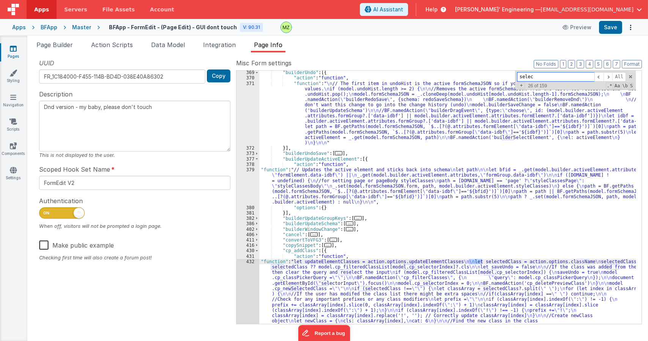
type input "select"
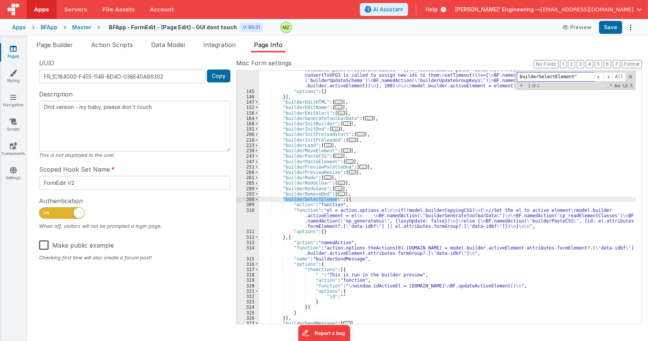
scroll to position [909, 0]
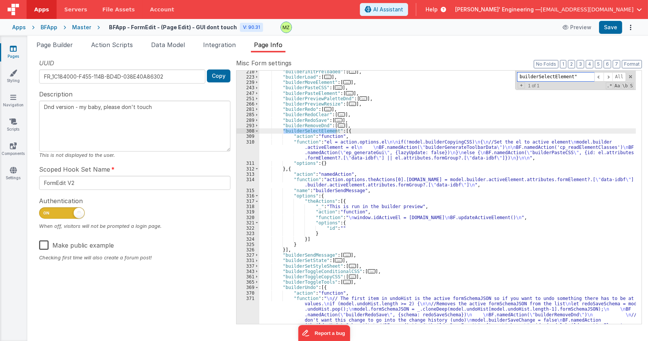
type input "builderSelectElement""
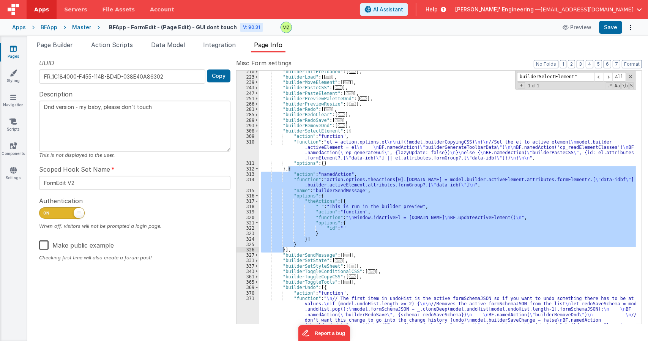
drag, startPoint x: 288, startPoint y: 167, endPoint x: 284, endPoint y: 249, distance: 81.7
click at [284, 249] on div ""builderInitPreloaded" : [ ... ] , "builderLoad" : [ ... ] , "builderMoveElemen…" at bounding box center [447, 231] width 377 height 324
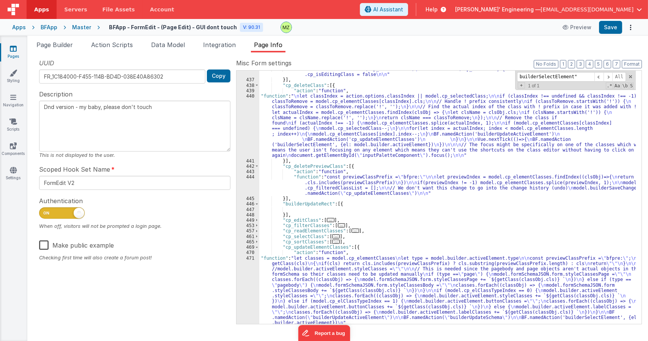
scroll to position [1435, 0]
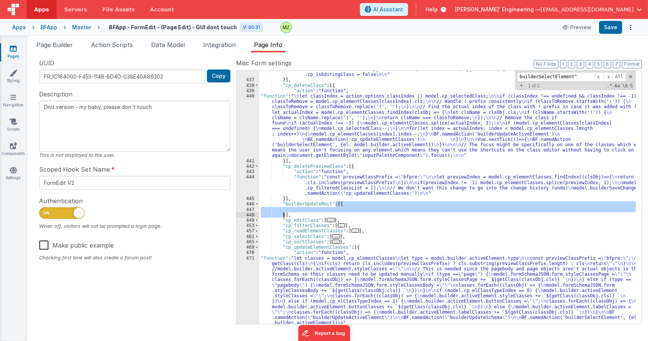
drag, startPoint x: 336, startPoint y: 204, endPoint x: 284, endPoint y: 214, distance: 52.6
click at [284, 214] on div ""function" : "BF.namedAction('cp_deleteClass') \n BF.namedAction('cp_addClass',…" at bounding box center [447, 233] width 377 height 334
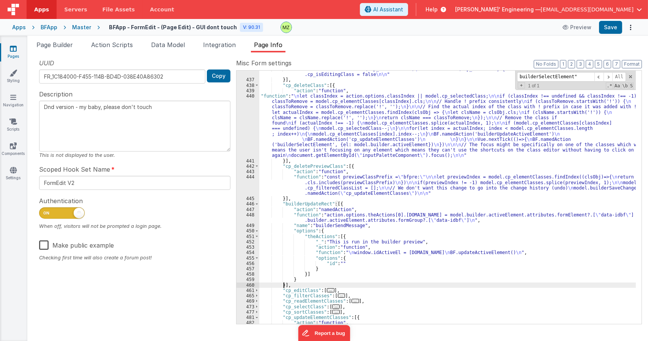
click at [330, 228] on div ""function" : "BF.namedAction('cp_deleteClass') \n BF.namedAction('cp_addClass',…" at bounding box center [447, 201] width 377 height 270
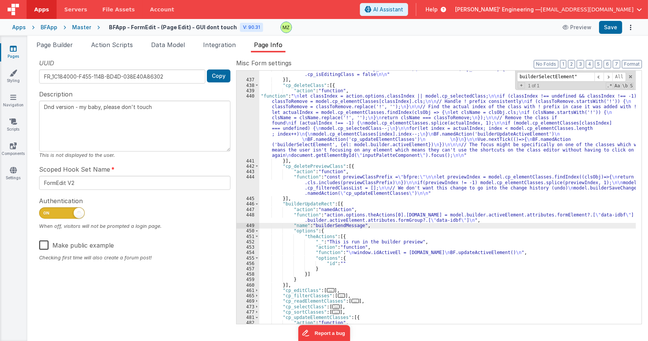
click at [312, 205] on div ""function" : "BF.namedAction('cp_deleteClass') \n BF.namedAction('cp_addClass',…" at bounding box center [447, 201] width 377 height 270
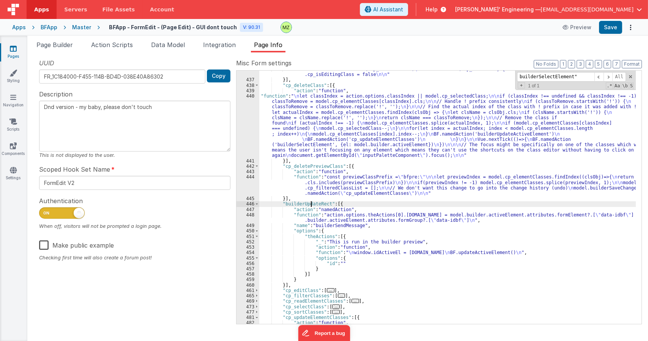
click at [312, 205] on div ""function" : "BF.namedAction('cp_deleteClass') \n BF.namedAction('cp_addClass',…" at bounding box center [447, 201] width 377 height 270
click at [322, 142] on div ""function" : "BF.namedAction('cp_deleteClass') \n BF.namedAction('cp_addClass',…" at bounding box center [447, 201] width 377 height 270
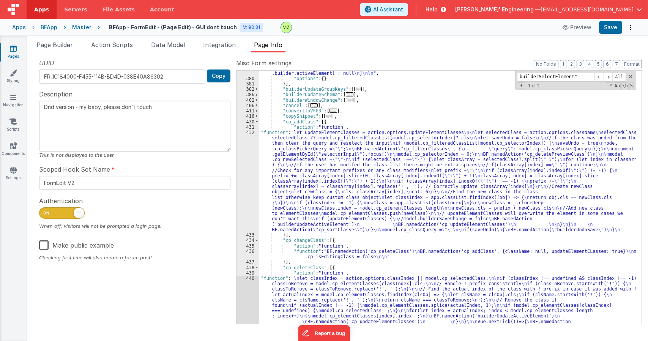
scroll to position [1253, 0]
click at [291, 148] on div ""function" : "// Updates the active element and sticks back into schema \n let …" at bounding box center [447, 216] width 377 height 356
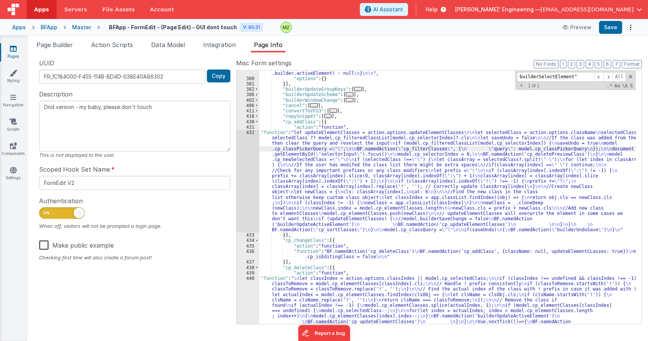
click at [250, 136] on div "432" at bounding box center [248, 181] width 23 height 103
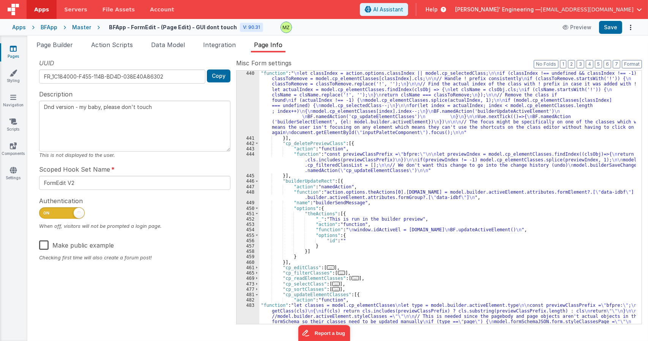
scroll to position [1504, 0]
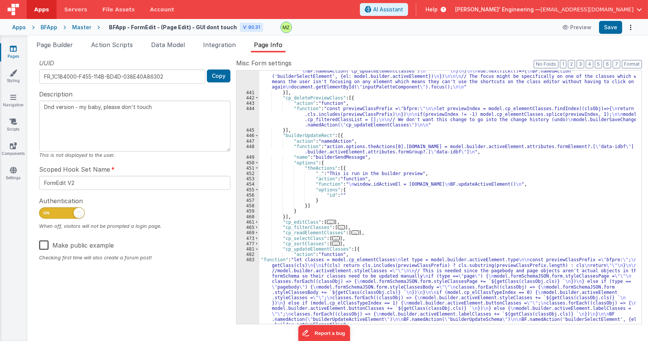
click at [311, 273] on div ""function" : " \n let classIndex = action.options.classIndex || model.cp_select…" at bounding box center [447, 219] width 377 height 388
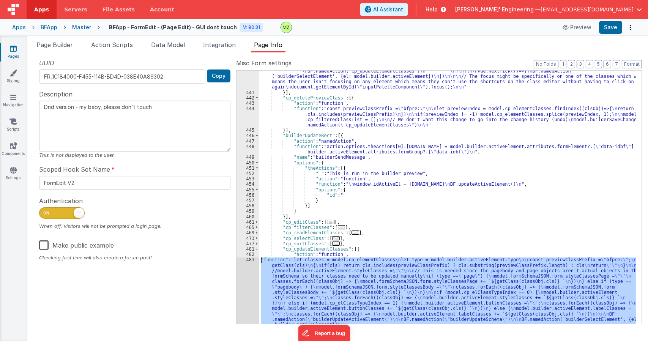
click at [248, 262] on div "483" at bounding box center [248, 292] width 23 height 70
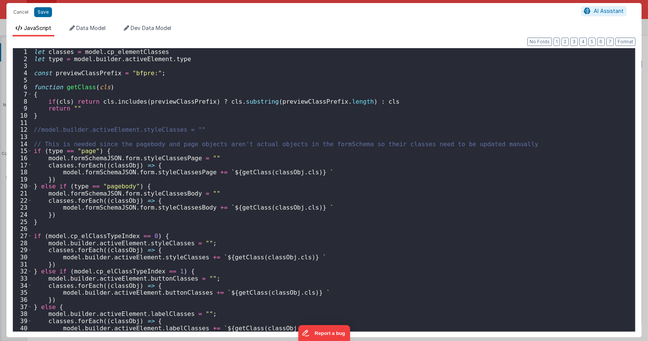
scroll to position [64, 0]
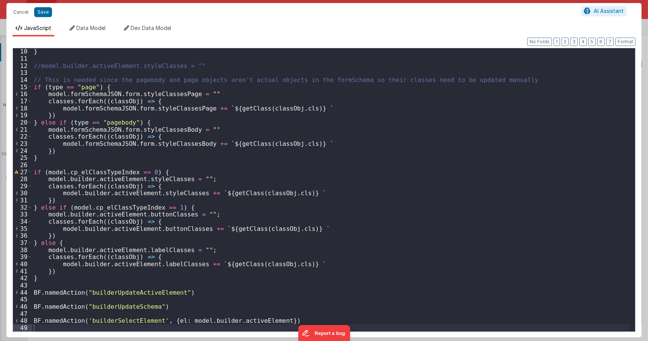
click at [142, 319] on div "} //model.builder.activeElement.styleClasses = "" // This is needed since the p…" at bounding box center [330, 196] width 597 height 297
drag, startPoint x: 265, startPoint y: 322, endPoint x: 149, endPoint y: 322, distance: 116.6
click at [149, 322] on div "} //model.builder.activeElement.styleClasses = "" // This is needed since the p…" at bounding box center [330, 196] width 597 height 297
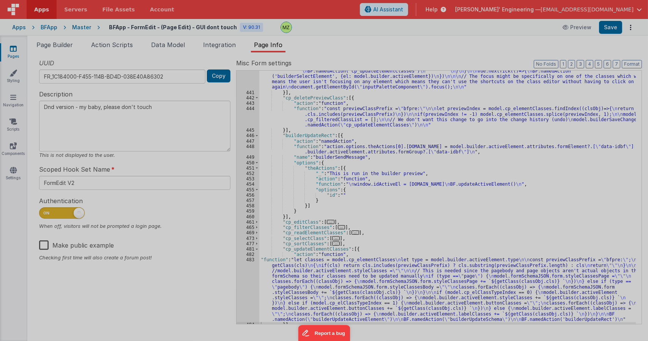
type textarea "Dnd version - my baby, please don't touch"
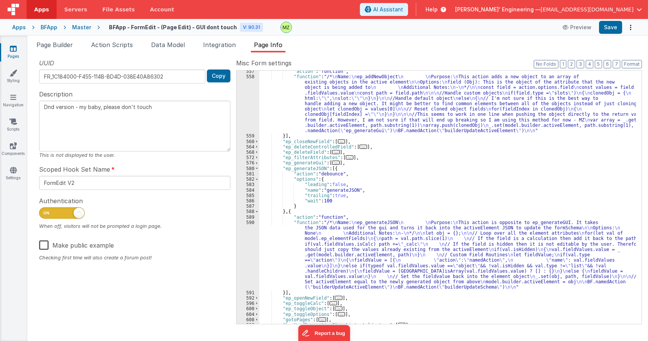
scroll to position [1754, 0]
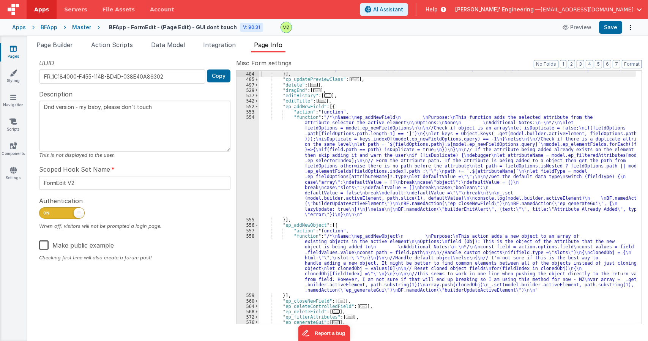
click at [389, 162] on div ""function" : "let classes = model.cp_elementClasses \n let type = model.builder…" at bounding box center [447, 169] width 377 height 324
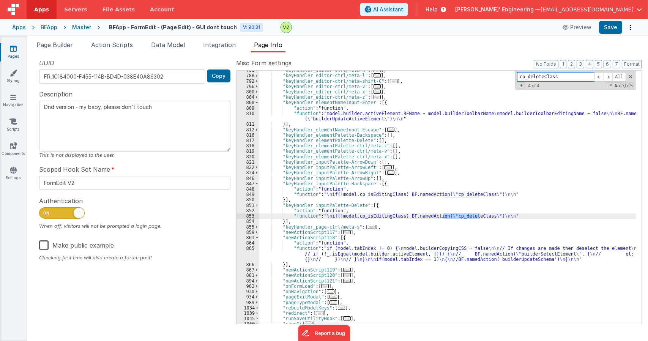
scroll to position [1304, 0]
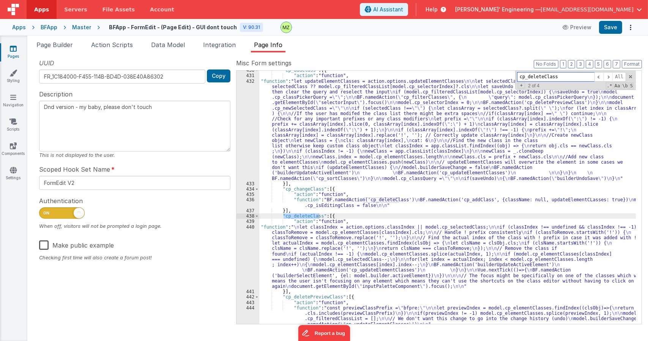
type input "cp_deleteClass"
click at [346, 246] on div ""cp_addClass" : [{ "action" : "function" , "function" : "let updateElementClass…" at bounding box center [447, 208] width 377 height 280
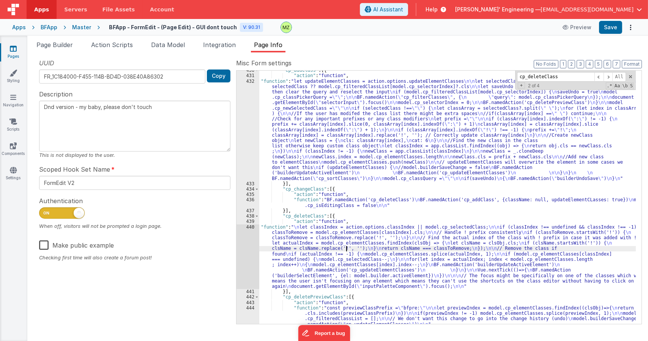
click at [251, 228] on div "440" at bounding box center [248, 256] width 23 height 65
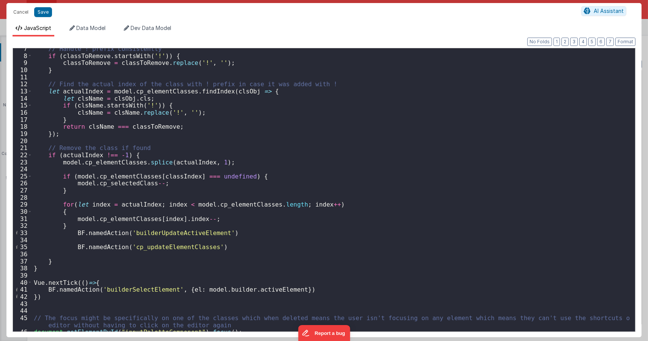
scroll to position [64, 0]
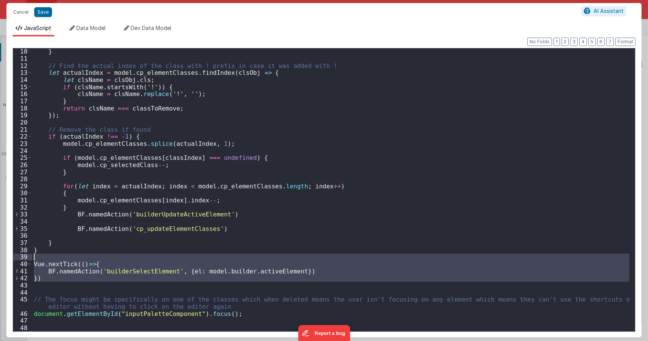
drag, startPoint x: 63, startPoint y: 284, endPoint x: 36, endPoint y: 260, distance: 36.0
click at [36, 260] on div "} // Find the actual index of the class with ! prefix in case it was added with…" at bounding box center [330, 196] width 597 height 297
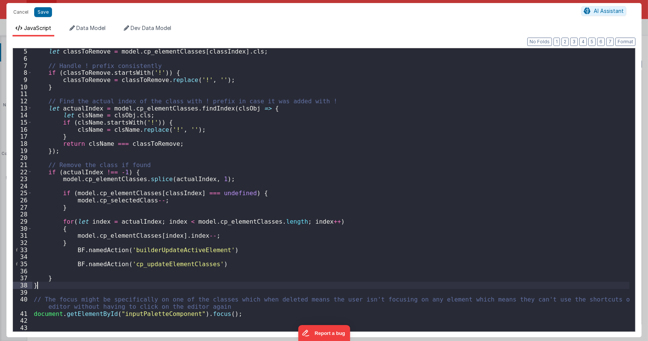
scroll to position [28, 0]
type textarea "Dnd version - my baby, please don't touch"
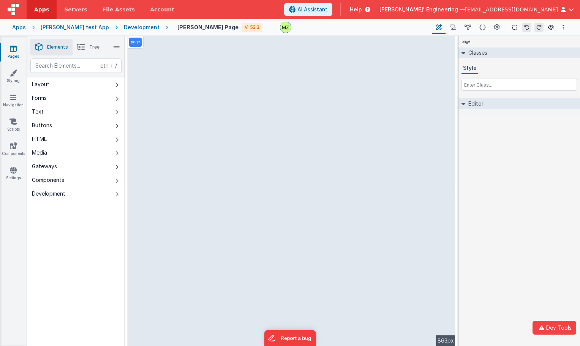
select select "email"
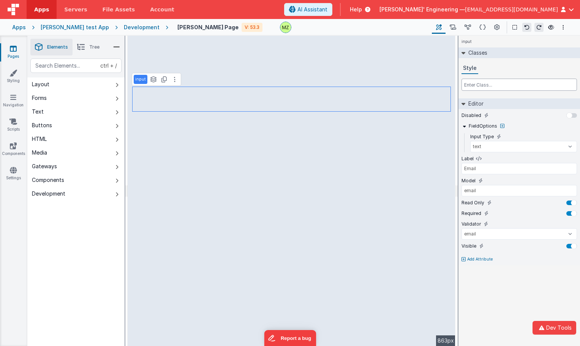
click at [497, 85] on input "text" at bounding box center [518, 85] width 115 height 12
type input "w-24"
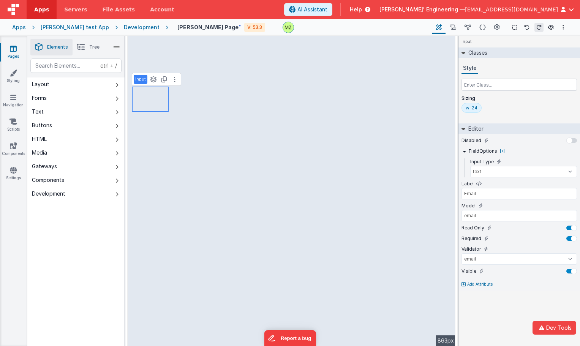
click at [470, 106] on div "w-24" at bounding box center [472, 108] width 12 height 6
click at [475, 109] on div "w-24" at bounding box center [472, 108] width 12 height 6
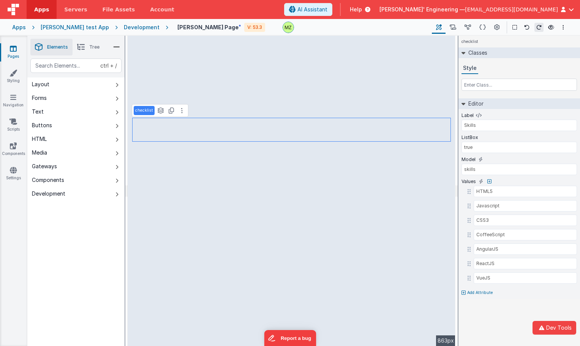
select select "email"
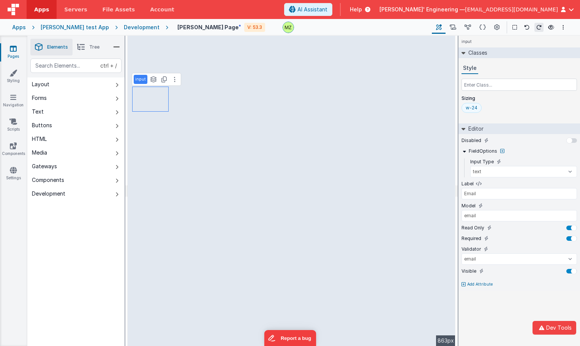
click at [466, 108] on div "w-24" at bounding box center [472, 108] width 12 height 6
click at [478, 108] on div "w-24" at bounding box center [471, 108] width 20 height 10
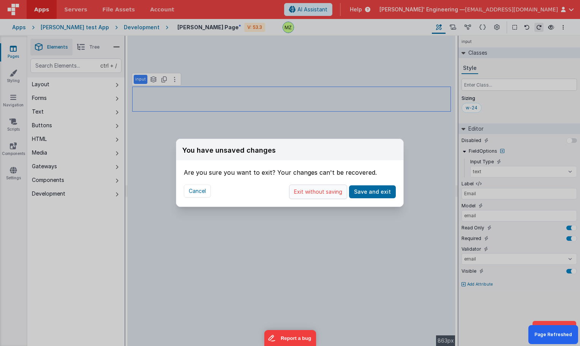
click at [336, 192] on button "Exit without saving" at bounding box center [318, 192] width 58 height 14
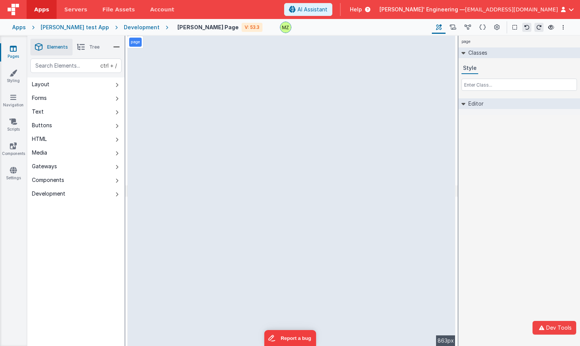
select select "email"
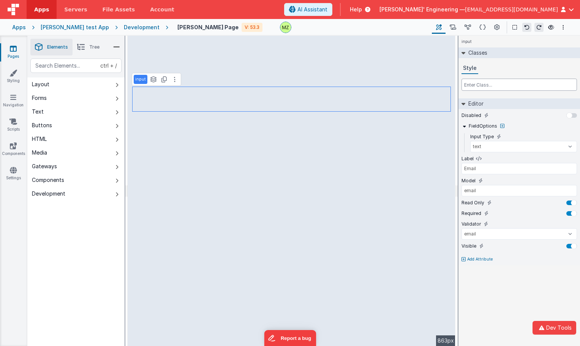
click at [472, 85] on input "text" at bounding box center [518, 85] width 115 height 12
type input "w-24"
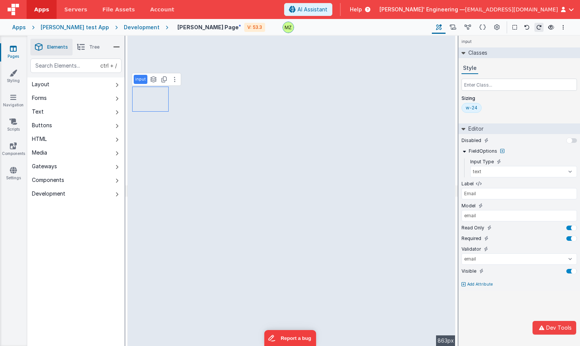
click at [475, 108] on div "w-24" at bounding box center [472, 108] width 12 height 6
click at [475, 109] on div "w-24" at bounding box center [472, 108] width 12 height 6
click at [470, 104] on div "w-24" at bounding box center [471, 108] width 20 height 10
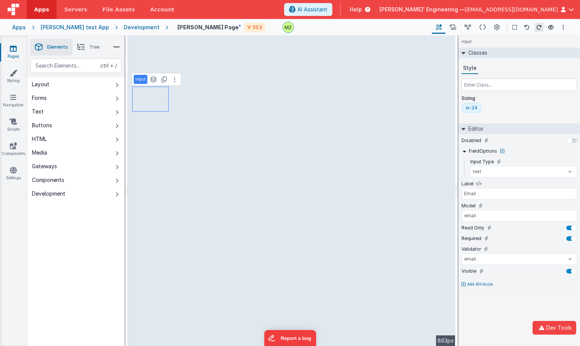
click at [472, 110] on div "w-24" at bounding box center [472, 108] width 12 height 6
click at [476, 110] on div "w-24" at bounding box center [472, 108] width 12 height 6
click at [466, 107] on div "w-24" at bounding box center [472, 108] width 12 height 6
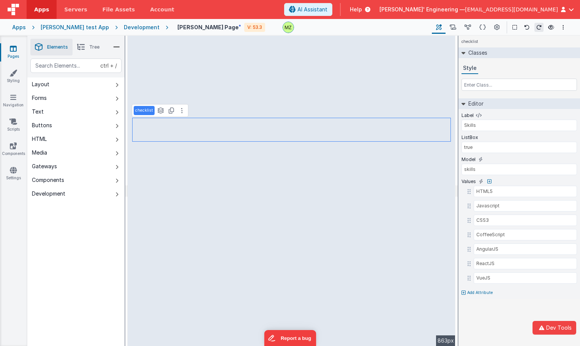
select select "email"
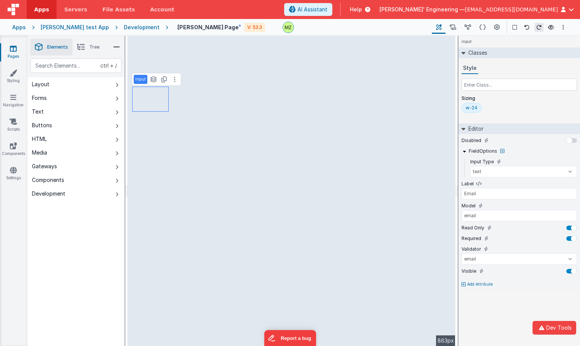
click at [474, 111] on div "w-24" at bounding box center [472, 108] width 12 height 6
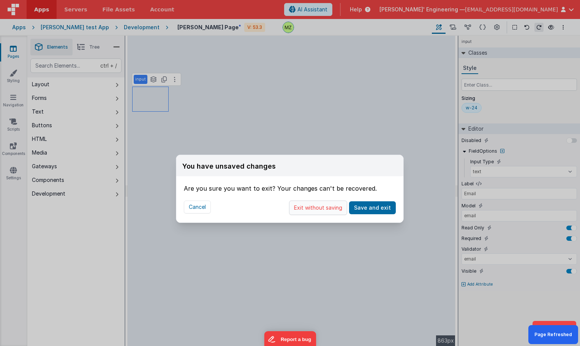
click at [311, 213] on button "Exit without saving" at bounding box center [318, 207] width 58 height 14
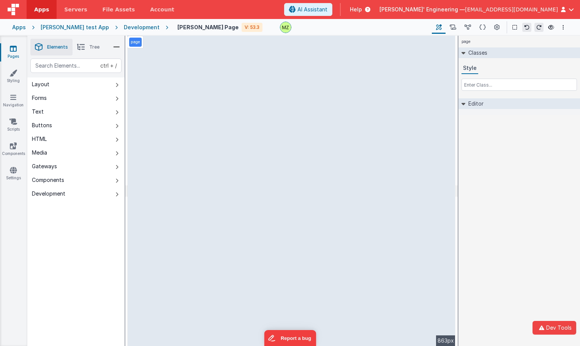
select select "email"
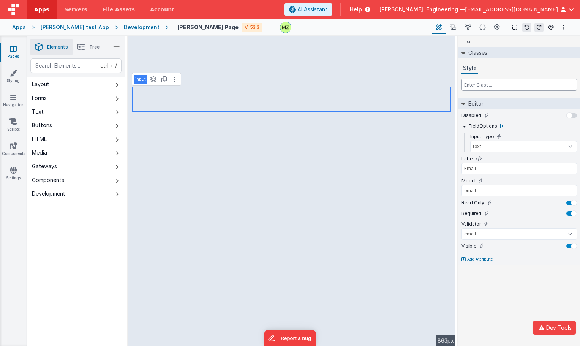
click at [475, 84] on input "text" at bounding box center [518, 85] width 115 height 12
type input "w-24"
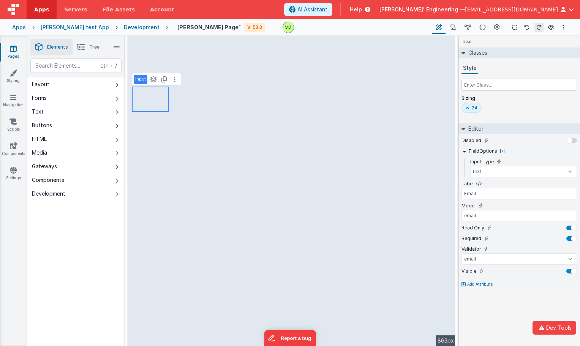
click at [477, 106] on div "w-24" at bounding box center [472, 108] width 12 height 6
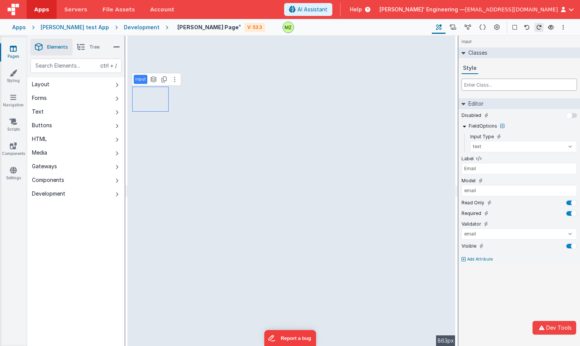
click at [473, 88] on input "text" at bounding box center [518, 85] width 115 height 12
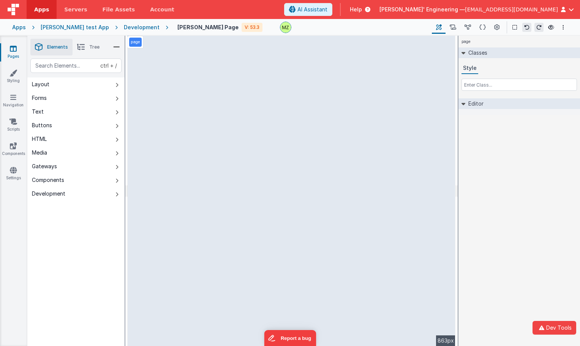
select select "email"
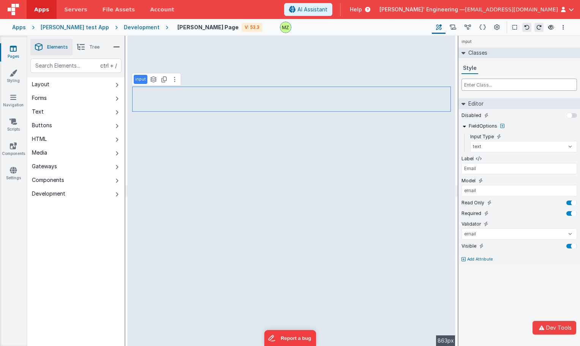
click at [483, 85] on input "text" at bounding box center [518, 85] width 115 height 12
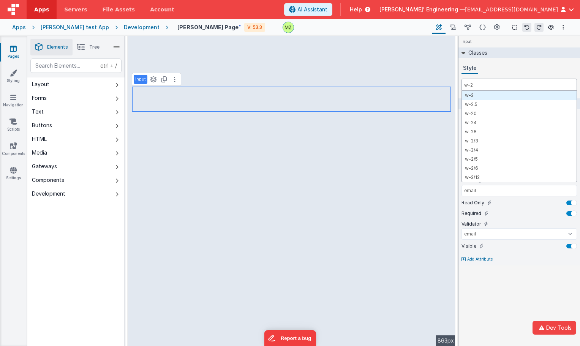
type input "w-24"
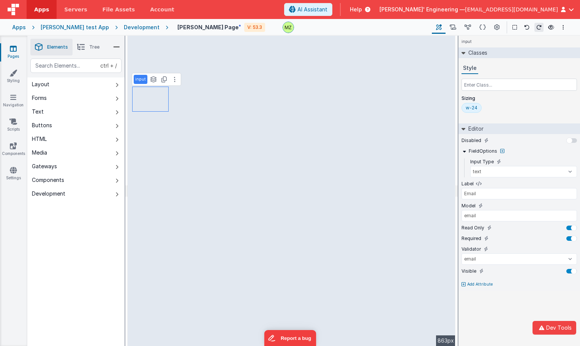
click at [475, 102] on div "Sizing w-24" at bounding box center [518, 105] width 115 height 21
click at [474, 107] on div "w-24" at bounding box center [472, 108] width 12 height 6
click at [473, 109] on div "w-24" at bounding box center [472, 108] width 12 height 6
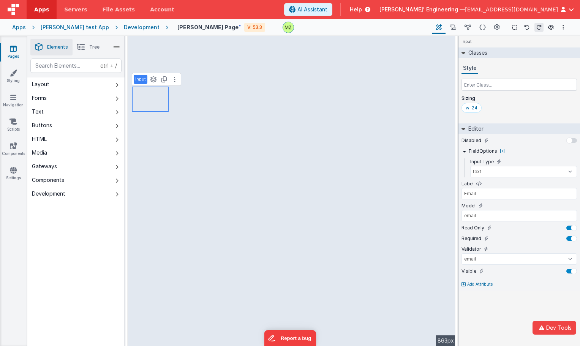
click at [473, 109] on div "w-24" at bounding box center [472, 108] width 12 height 6
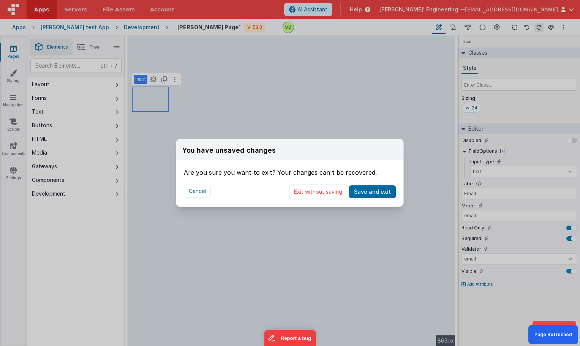
drag, startPoint x: 297, startPoint y: 188, endPoint x: 185, endPoint y: 264, distance: 134.8
click at [297, 188] on button "Exit without saving" at bounding box center [318, 192] width 58 height 14
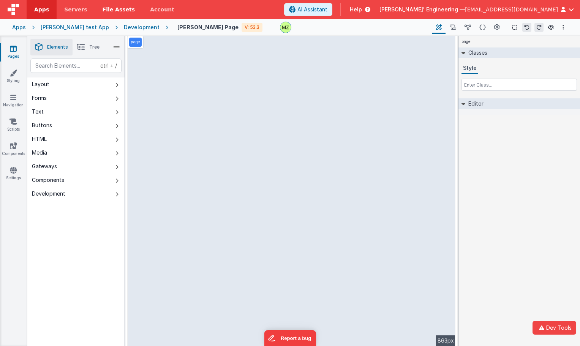
select select "email"
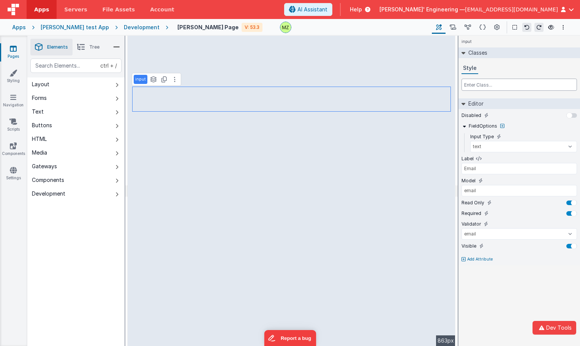
click at [480, 87] on input "text" at bounding box center [518, 85] width 115 height 12
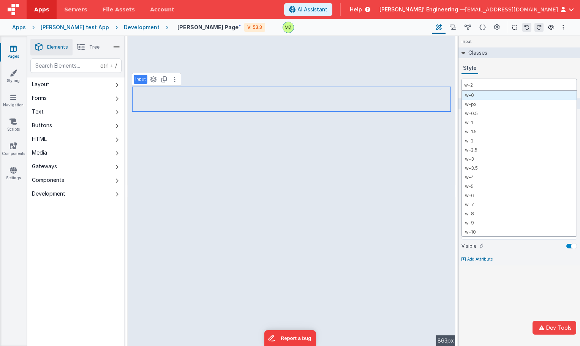
type input "w-24"
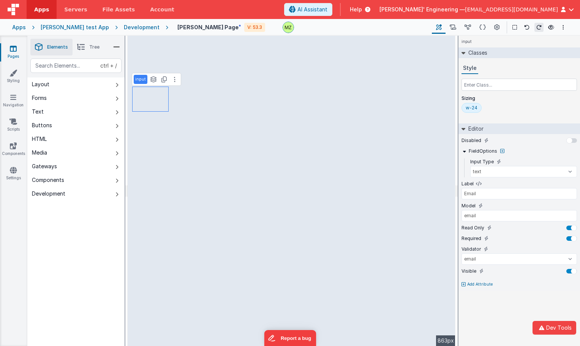
click at [475, 109] on div "w-24" at bounding box center [472, 108] width 12 height 6
click at [471, 110] on div "w-24" at bounding box center [472, 108] width 12 height 6
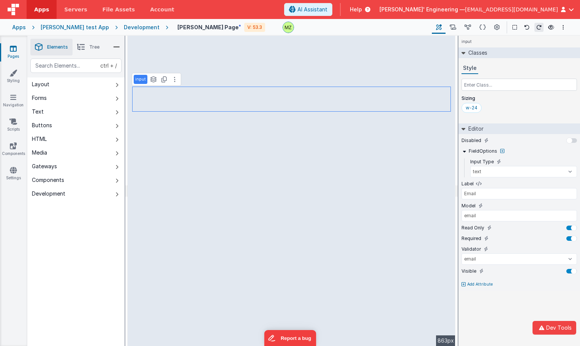
click at [471, 110] on div "w-24" at bounding box center [472, 108] width 12 height 6
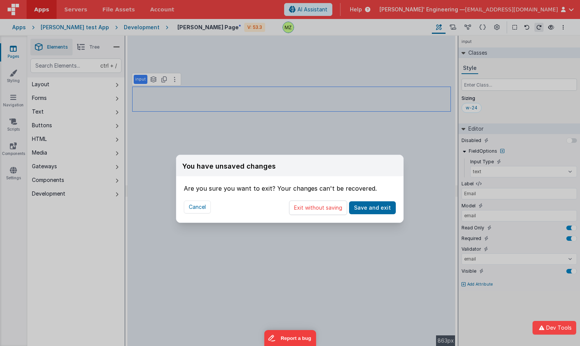
drag, startPoint x: 311, startPoint y: 206, endPoint x: 125, endPoint y: 250, distance: 190.4
click at [311, 206] on button "Exit without saving" at bounding box center [318, 207] width 58 height 14
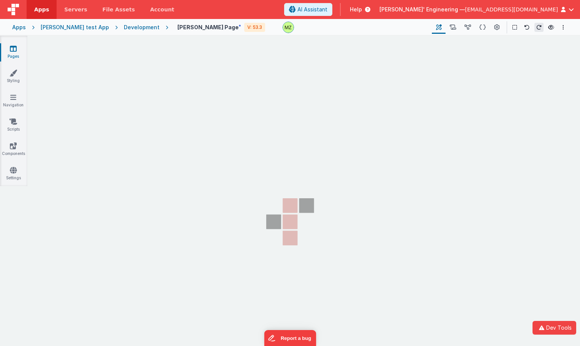
click at [108, 248] on section "Pages Styling Navigation Scripts Components Settings" at bounding box center [290, 198] width 580 height 324
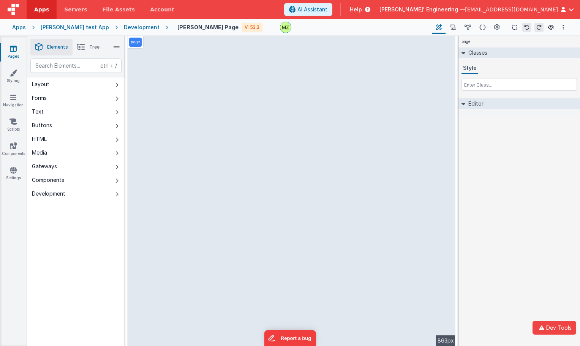
select select "email"
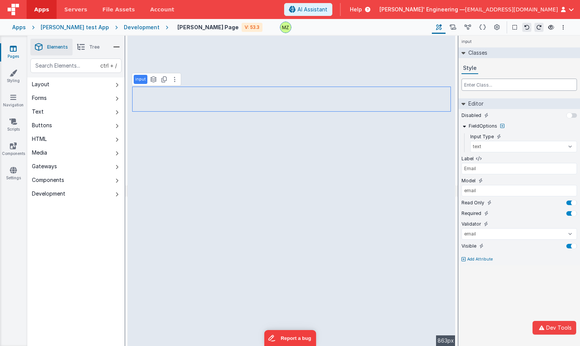
click at [492, 84] on input "text" at bounding box center [518, 85] width 115 height 12
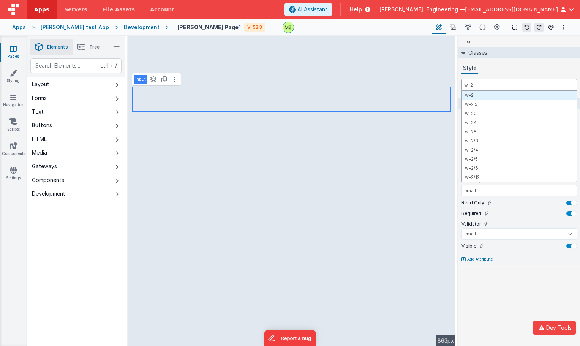
type input "w-24"
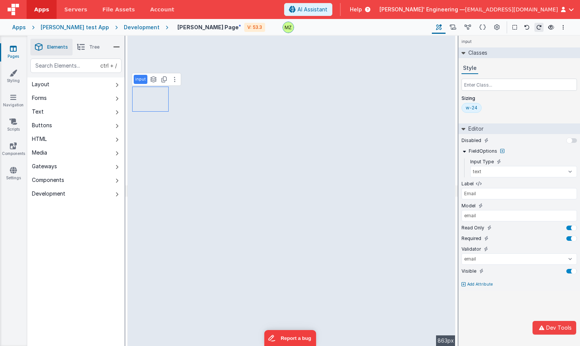
click at [473, 106] on div "w-24" at bounding box center [472, 108] width 12 height 6
click at [471, 109] on div "w-24" at bounding box center [472, 108] width 12 height 6
click at [470, 111] on div "w-24" at bounding box center [471, 108] width 20 height 10
click at [465, 111] on div "w-24" at bounding box center [471, 108] width 20 height 10
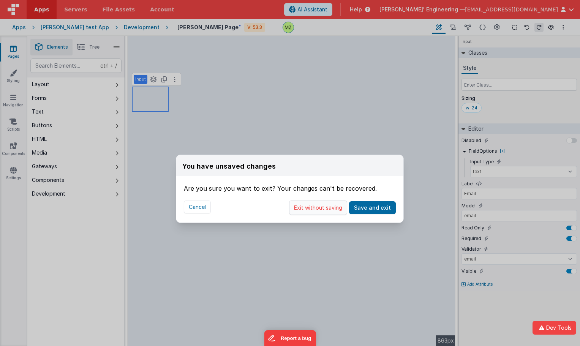
click at [336, 207] on button "Exit without saving" at bounding box center [318, 207] width 58 height 14
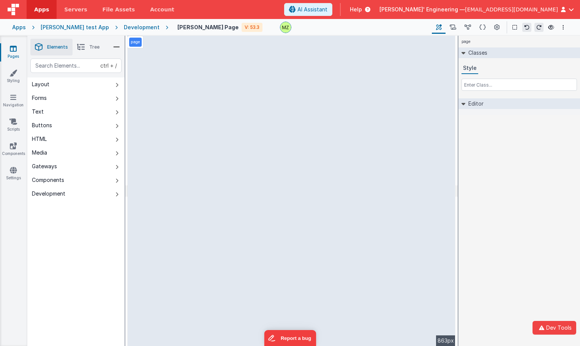
select select "email"
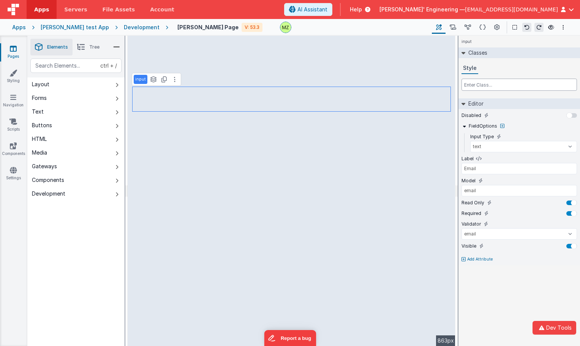
click at [498, 86] on input "text" at bounding box center [518, 85] width 115 height 12
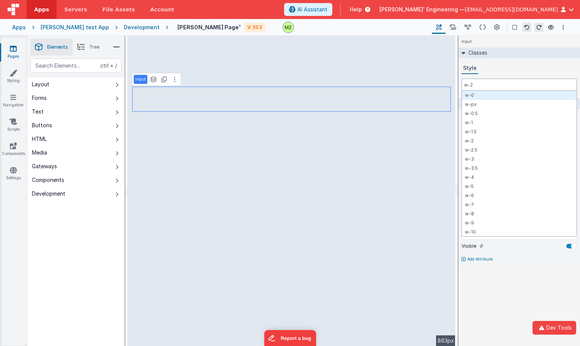
type input "w-24"
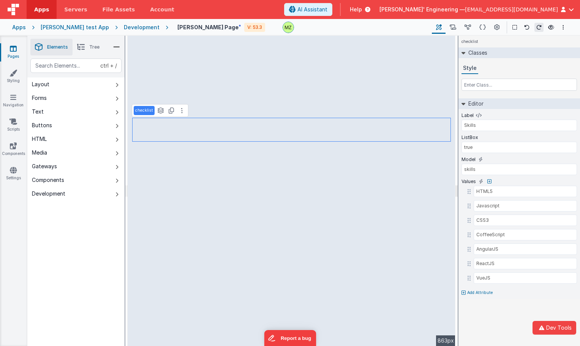
select select "email"
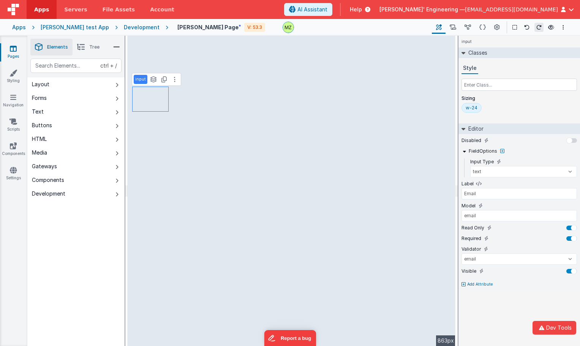
click at [469, 107] on div "w-24" at bounding box center [472, 108] width 12 height 6
click at [470, 109] on div "w-24" at bounding box center [472, 108] width 12 height 6
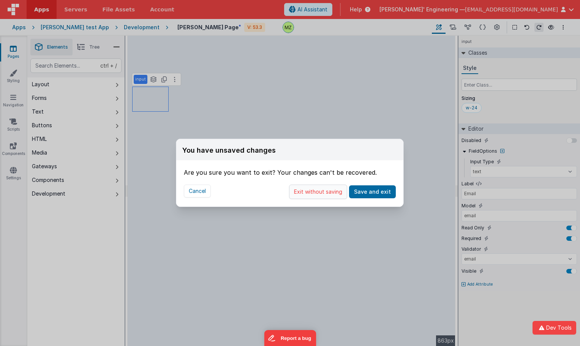
click at [333, 190] on button "Exit without saving" at bounding box center [318, 192] width 58 height 14
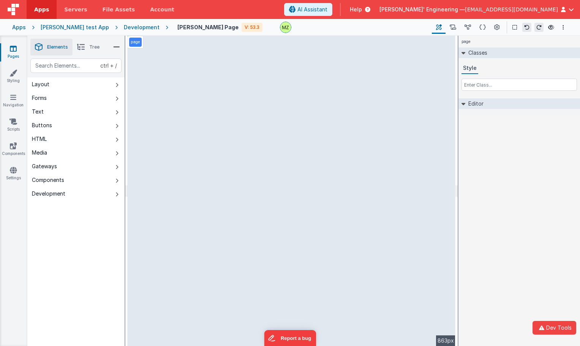
select select "email"
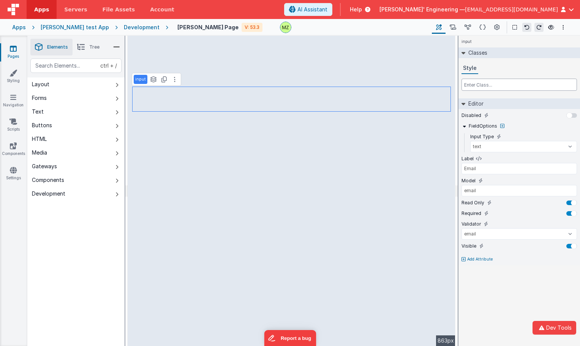
click at [484, 88] on input "text" at bounding box center [518, 85] width 115 height 12
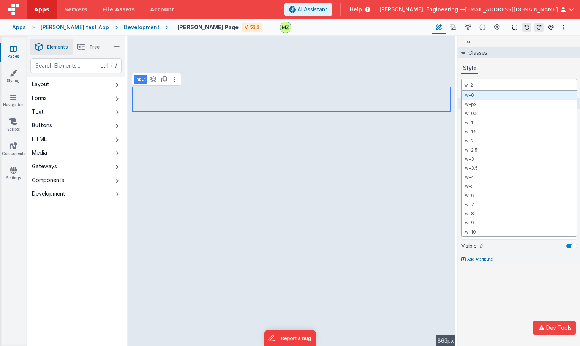
type input "w-24"
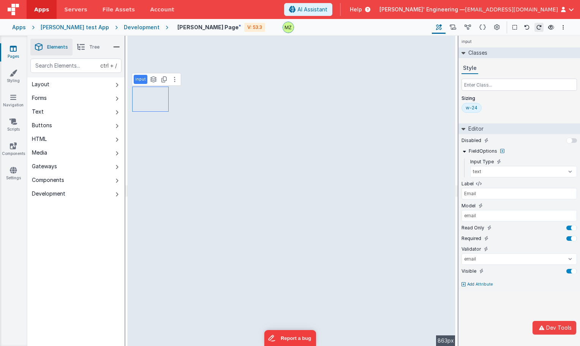
click at [477, 109] on div "w-24" at bounding box center [471, 108] width 20 height 10
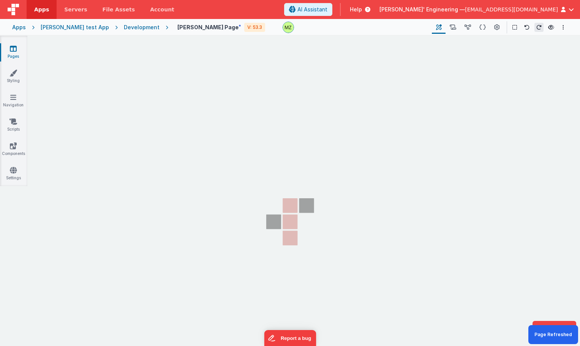
click at [218, 205] on section "Pages Styling Navigation Scripts Components Settings" at bounding box center [290, 198] width 580 height 324
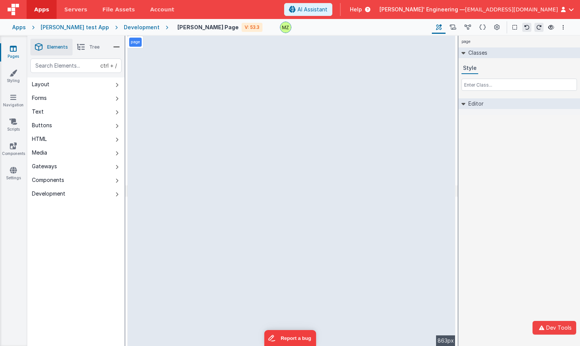
select select "email"
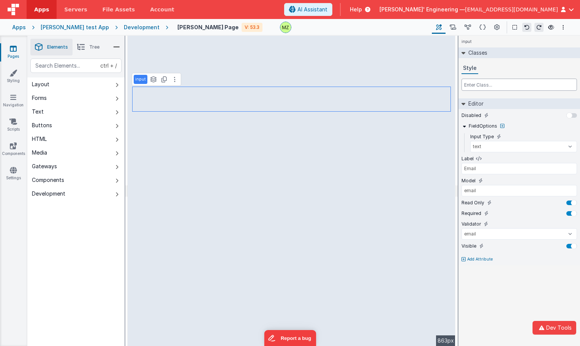
click at [470, 89] on input "text" at bounding box center [518, 85] width 115 height 12
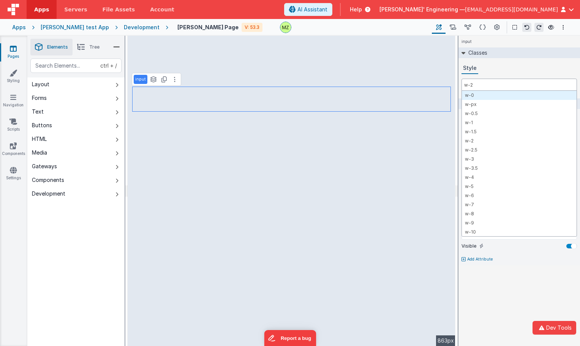
type input "w-24"
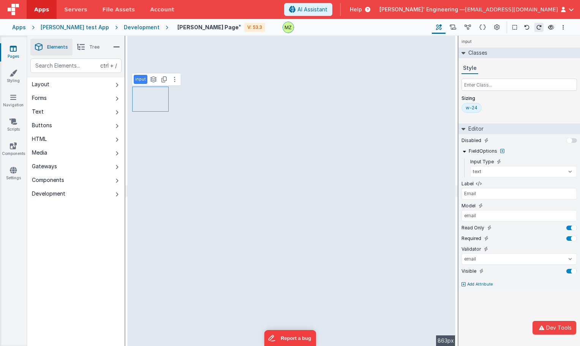
click at [474, 105] on div "w-24" at bounding box center [472, 108] width 12 height 6
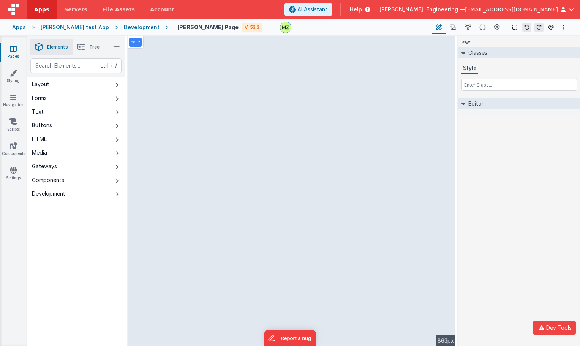
select select "email"
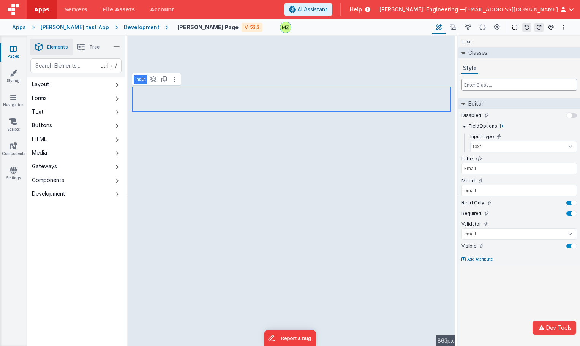
click at [479, 89] on input "text" at bounding box center [518, 85] width 115 height 12
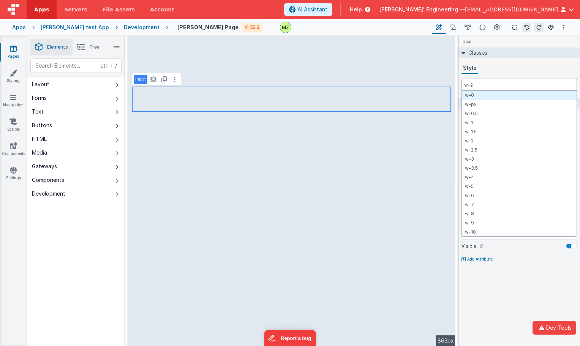
type input "w-24"
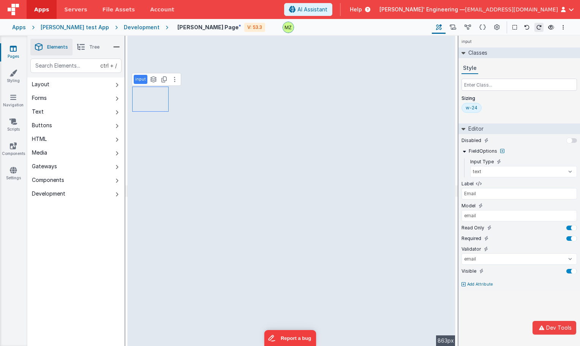
click at [476, 105] on div "w-24" at bounding box center [472, 108] width 12 height 6
click at [466, 112] on div "w-24" at bounding box center [471, 108] width 20 height 10
click at [466, 107] on div "w-24" at bounding box center [472, 108] width 12 height 6
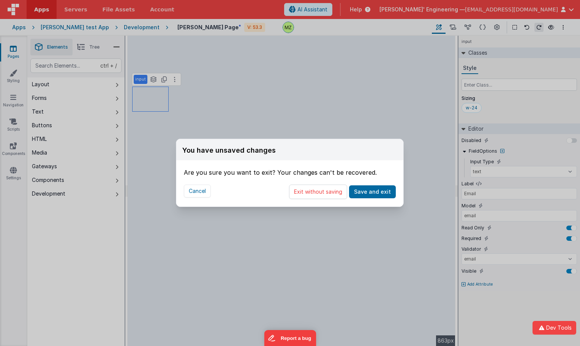
drag, startPoint x: 316, startPoint y: 190, endPoint x: 310, endPoint y: 202, distance: 13.4
click at [316, 190] on button "Exit without saving" at bounding box center [318, 192] width 58 height 14
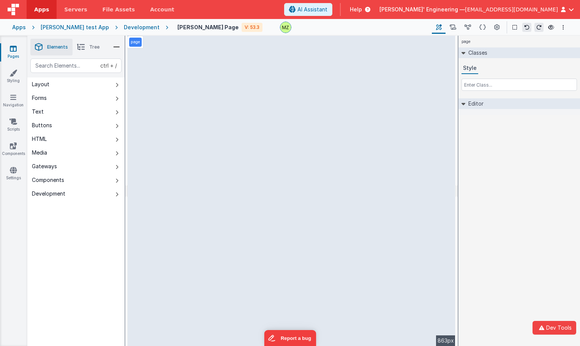
select select "email"
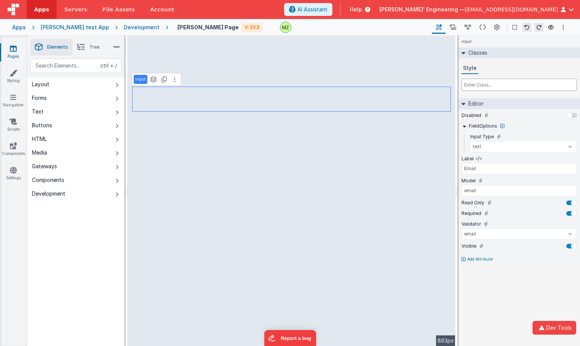
click at [483, 88] on input "text" at bounding box center [518, 85] width 115 height 12
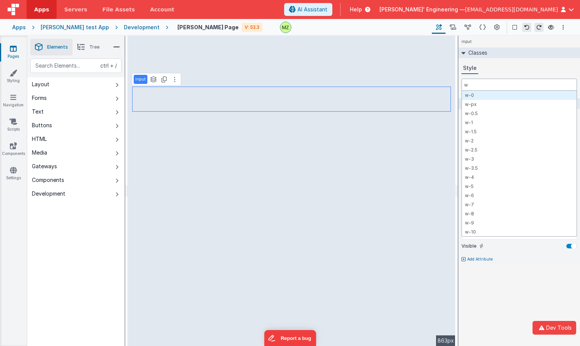
type input "w-"
type input "24"
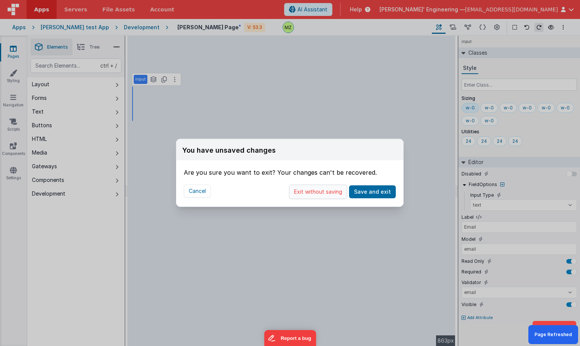
click at [320, 194] on button "Exit without saving" at bounding box center [318, 192] width 58 height 14
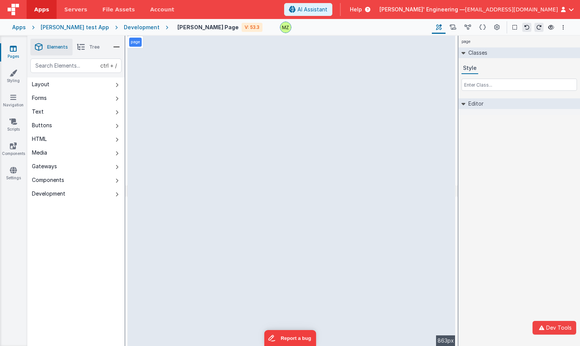
select select "email"
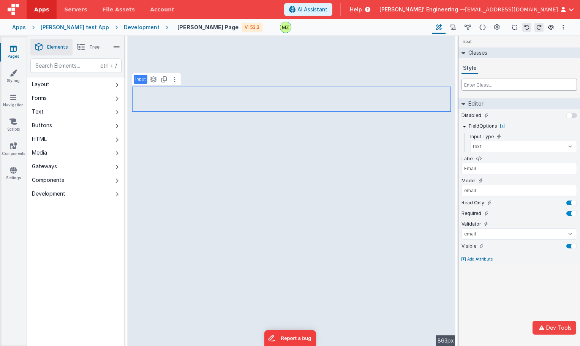
click at [474, 87] on input "text" at bounding box center [518, 85] width 115 height 12
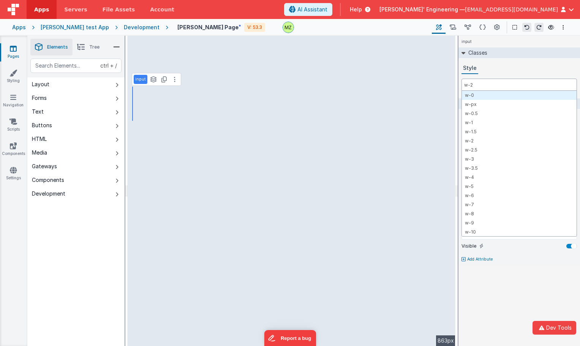
type input "w-24"
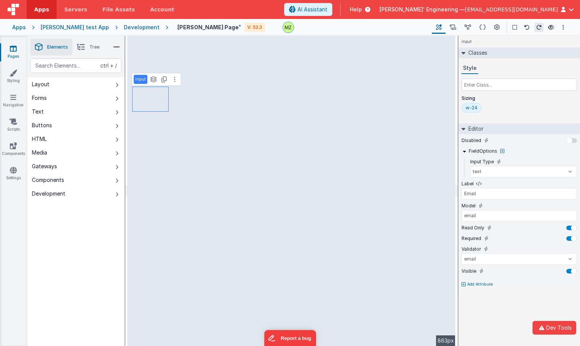
click at [473, 110] on div "w-24" at bounding box center [472, 108] width 12 height 6
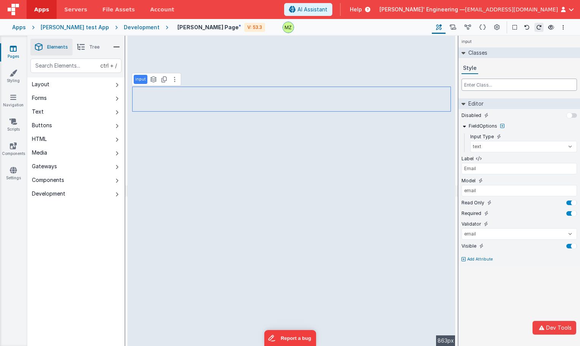
click at [478, 87] on input "text" at bounding box center [518, 85] width 115 height 12
type input "w-36"
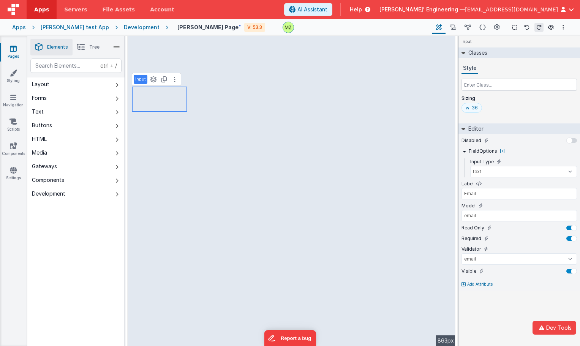
click at [471, 109] on div "w-36" at bounding box center [472, 108] width 12 height 6
click at [482, 110] on input "w-36" at bounding box center [481, 108] width 30 height 8
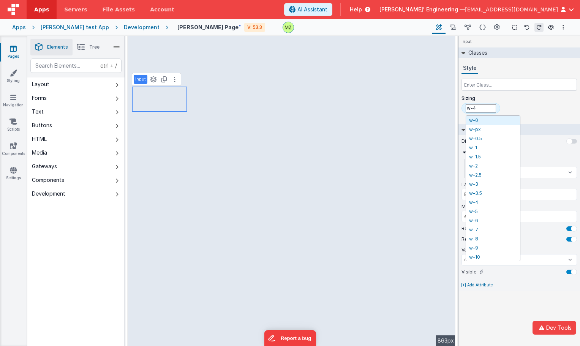
type input "w-48"
